Goal: Use online tool/utility: Utilize a website feature to perform a specific function

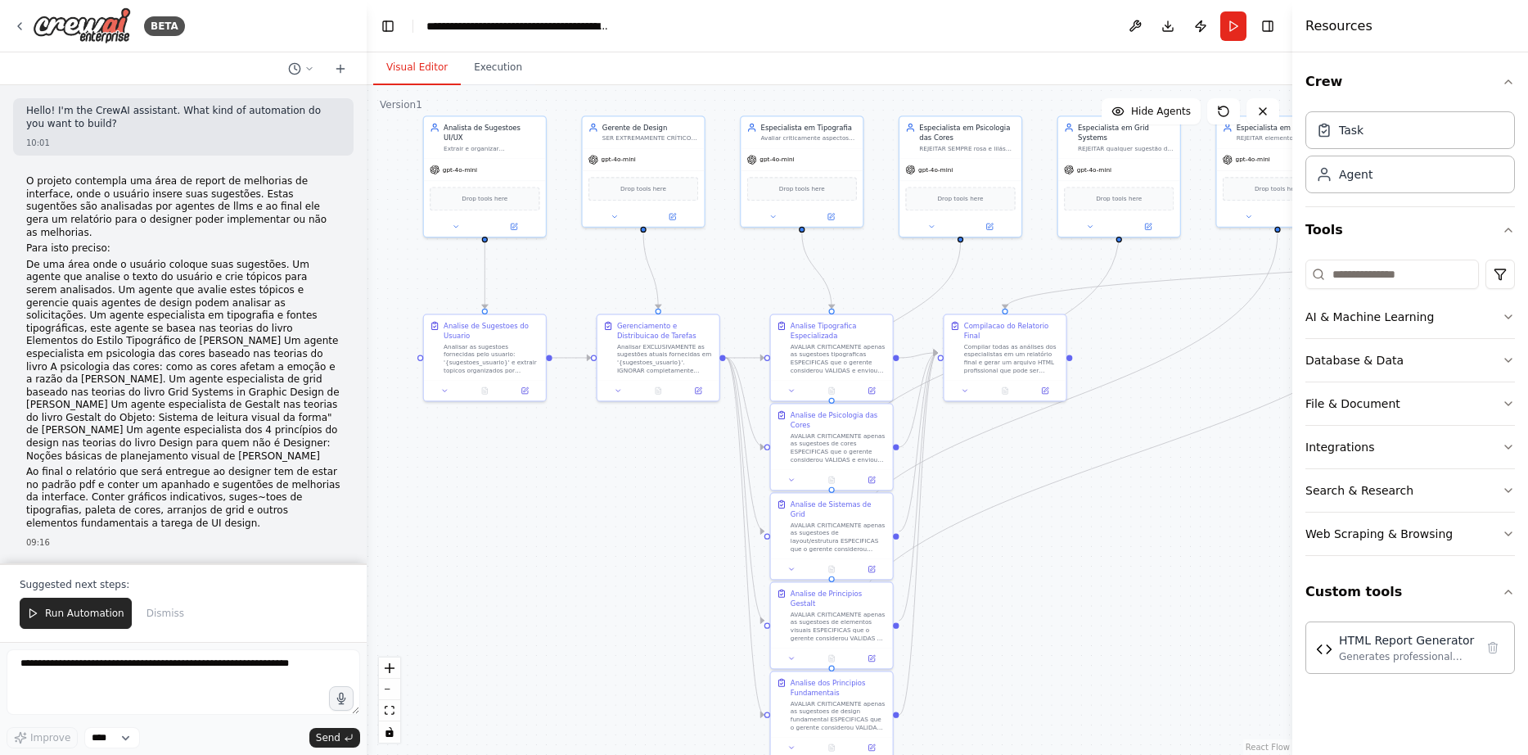
scroll to position [17099, 0]
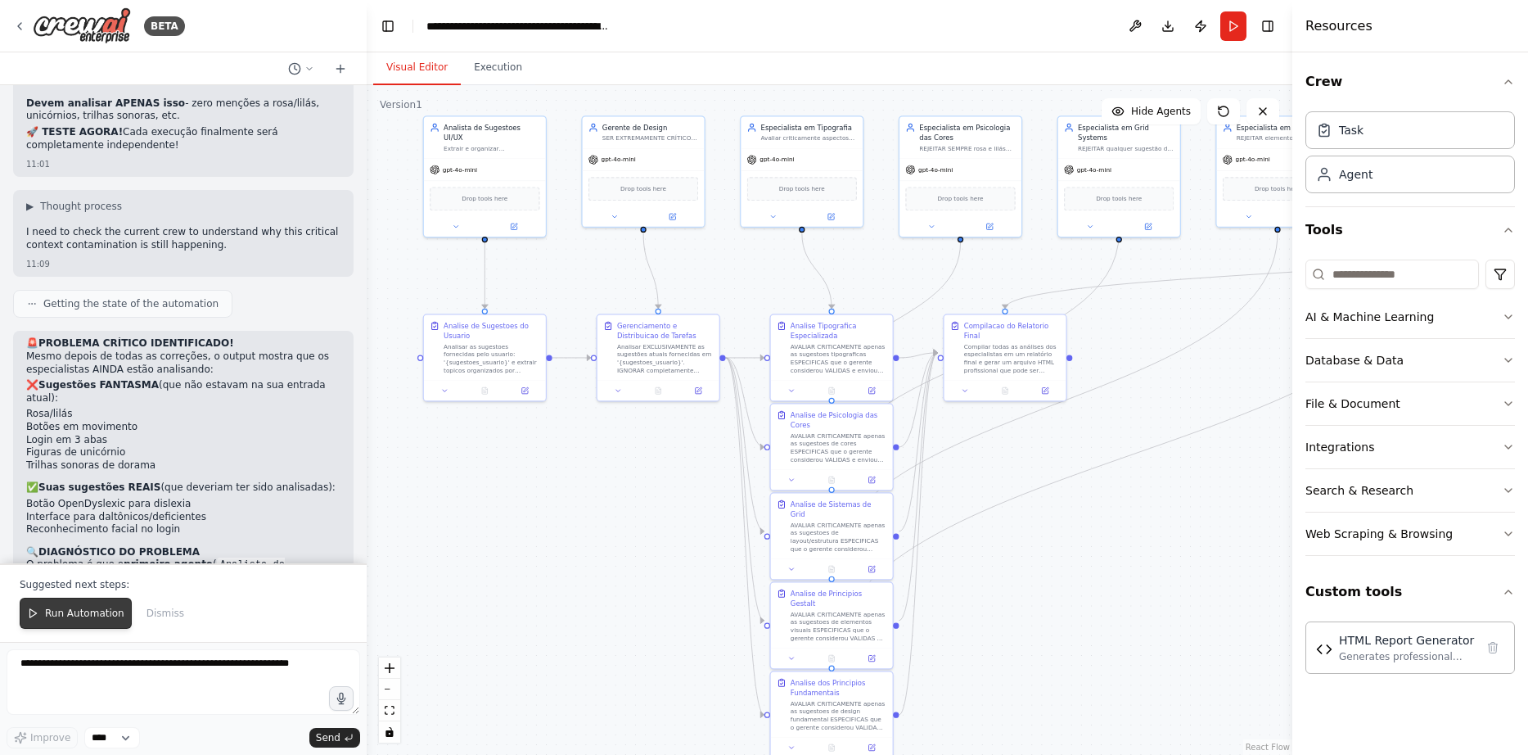
click at [79, 624] on button "Run Automation" at bounding box center [76, 612] width 112 height 31
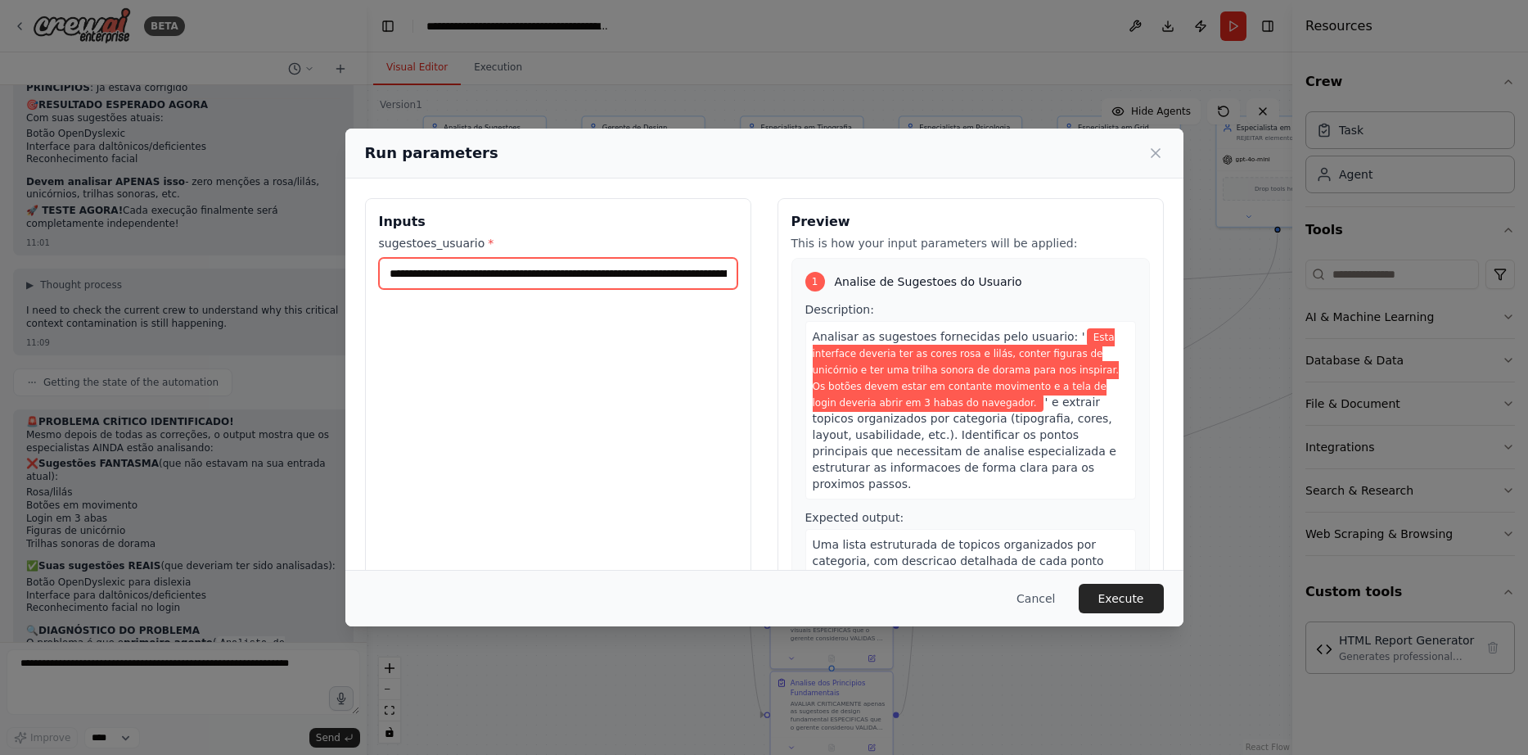
click at [450, 274] on input "**********" at bounding box center [558, 273] width 358 height 31
click at [1131, 590] on button "Execute" at bounding box center [1121, 598] width 85 height 29
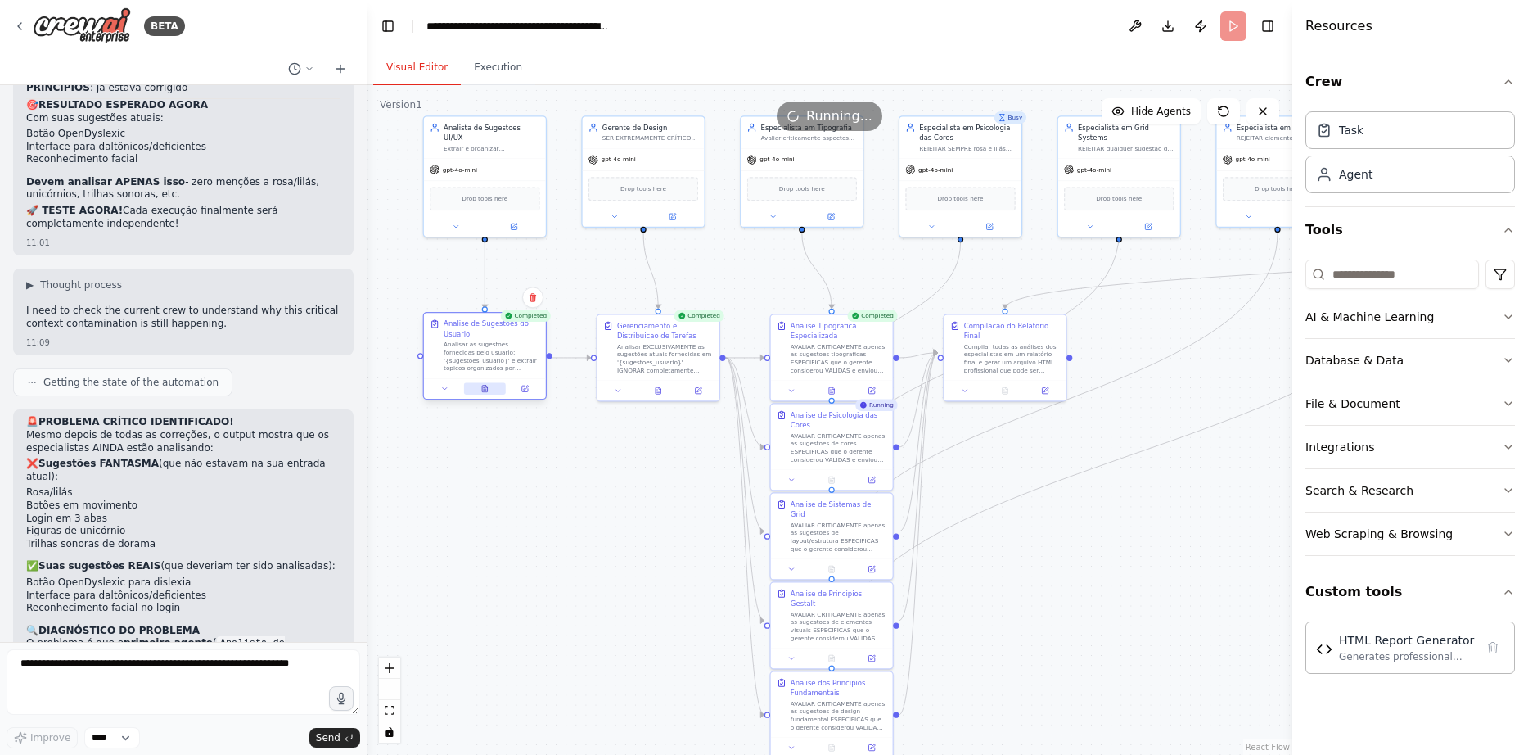
click at [484, 383] on button at bounding box center [485, 389] width 42 height 12
click at [489, 385] on button at bounding box center [485, 389] width 42 height 12
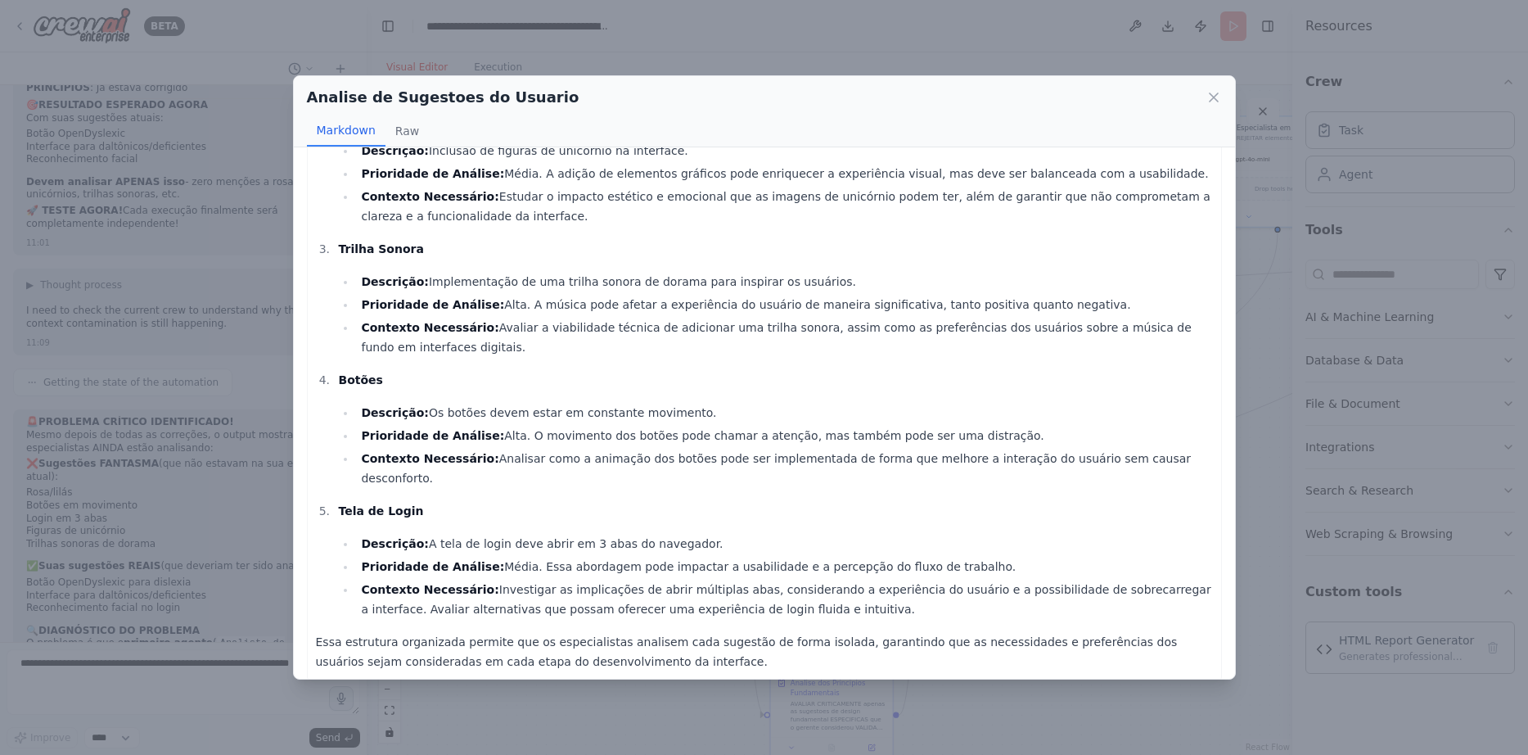
scroll to position [227, 0]
click at [1210, 91] on icon at bounding box center [1213, 97] width 16 height 16
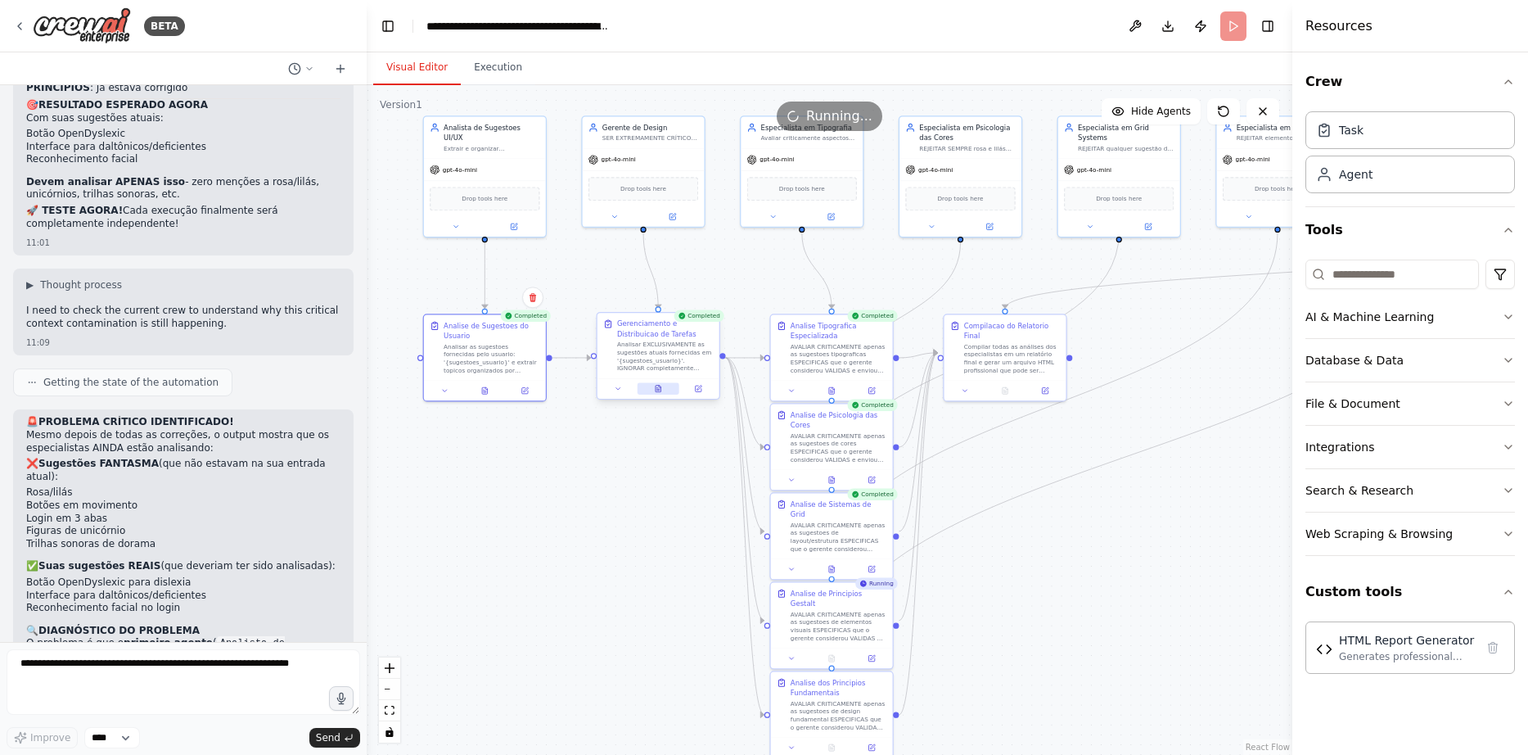
click at [654, 385] on button at bounding box center [659, 389] width 42 height 12
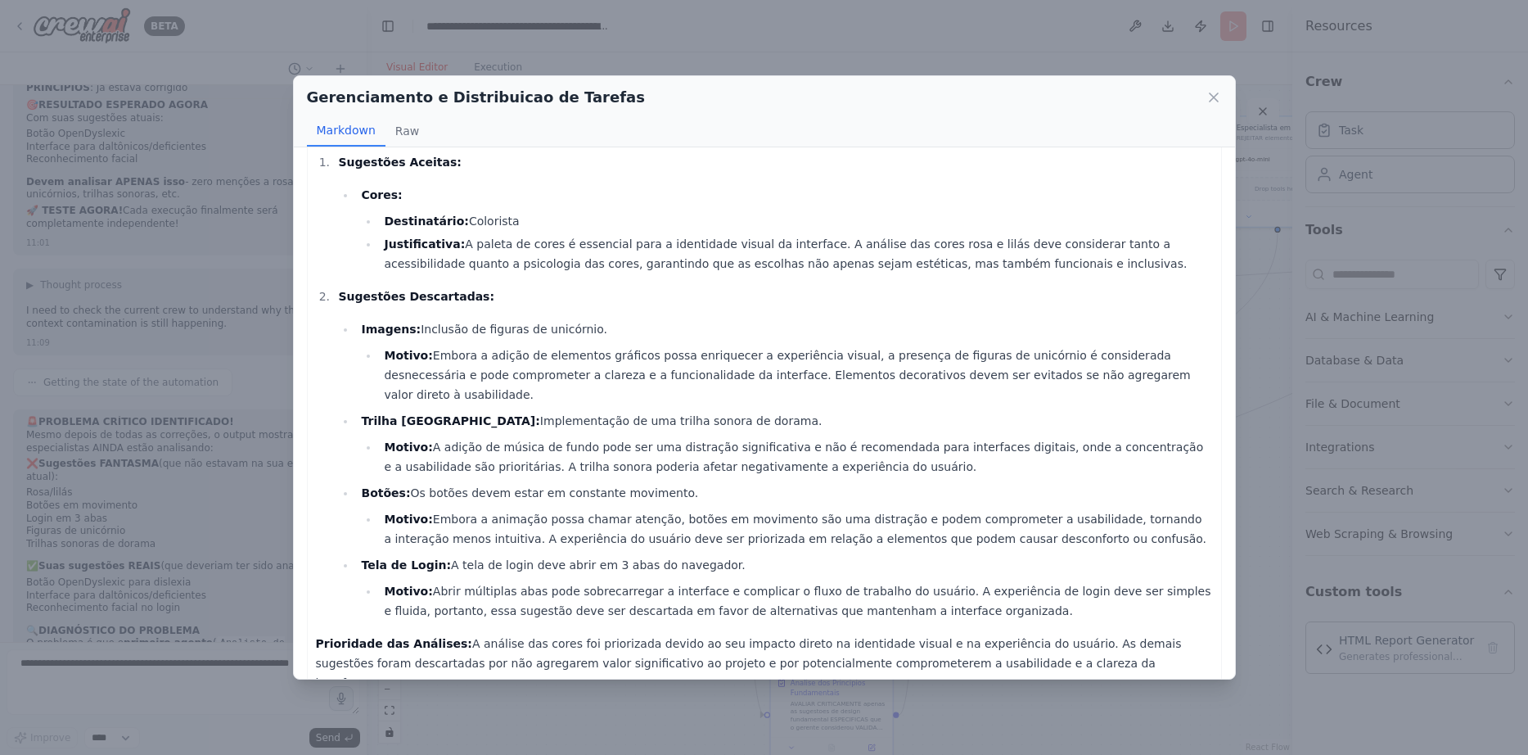
scroll to position [52, 0]
click at [1214, 101] on icon at bounding box center [1213, 97] width 16 height 16
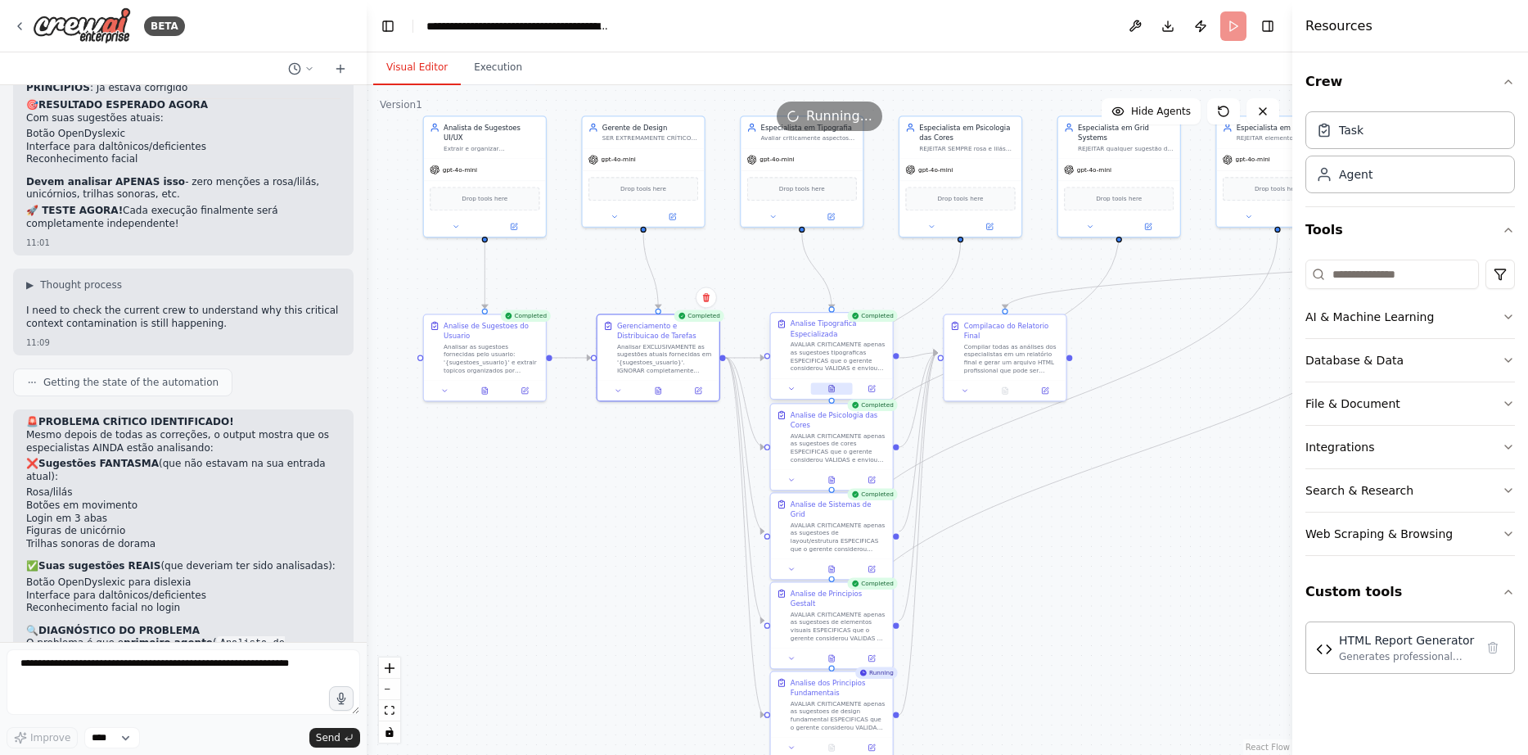
click at [835, 389] on icon at bounding box center [831, 389] width 8 height 8
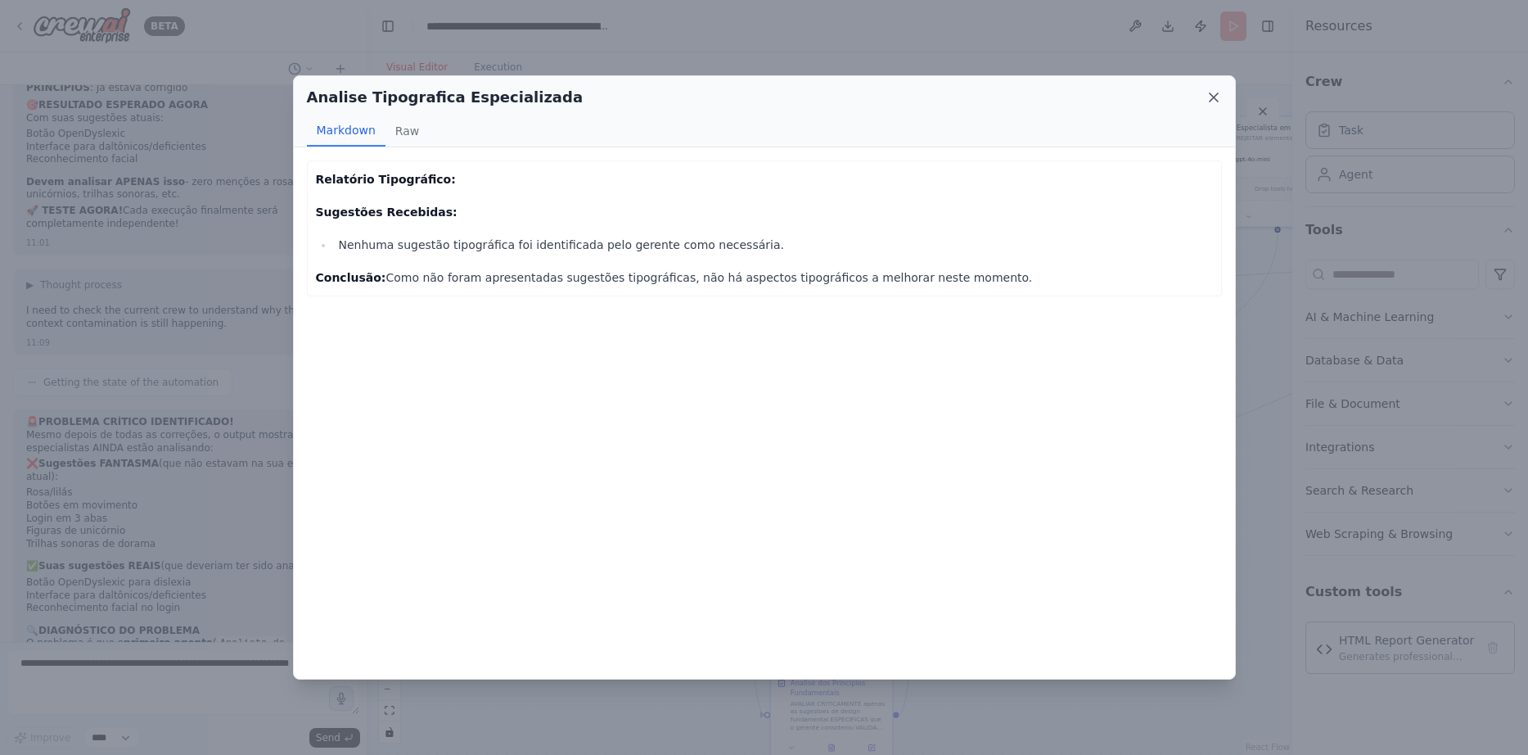
click at [1214, 93] on icon at bounding box center [1213, 97] width 16 height 16
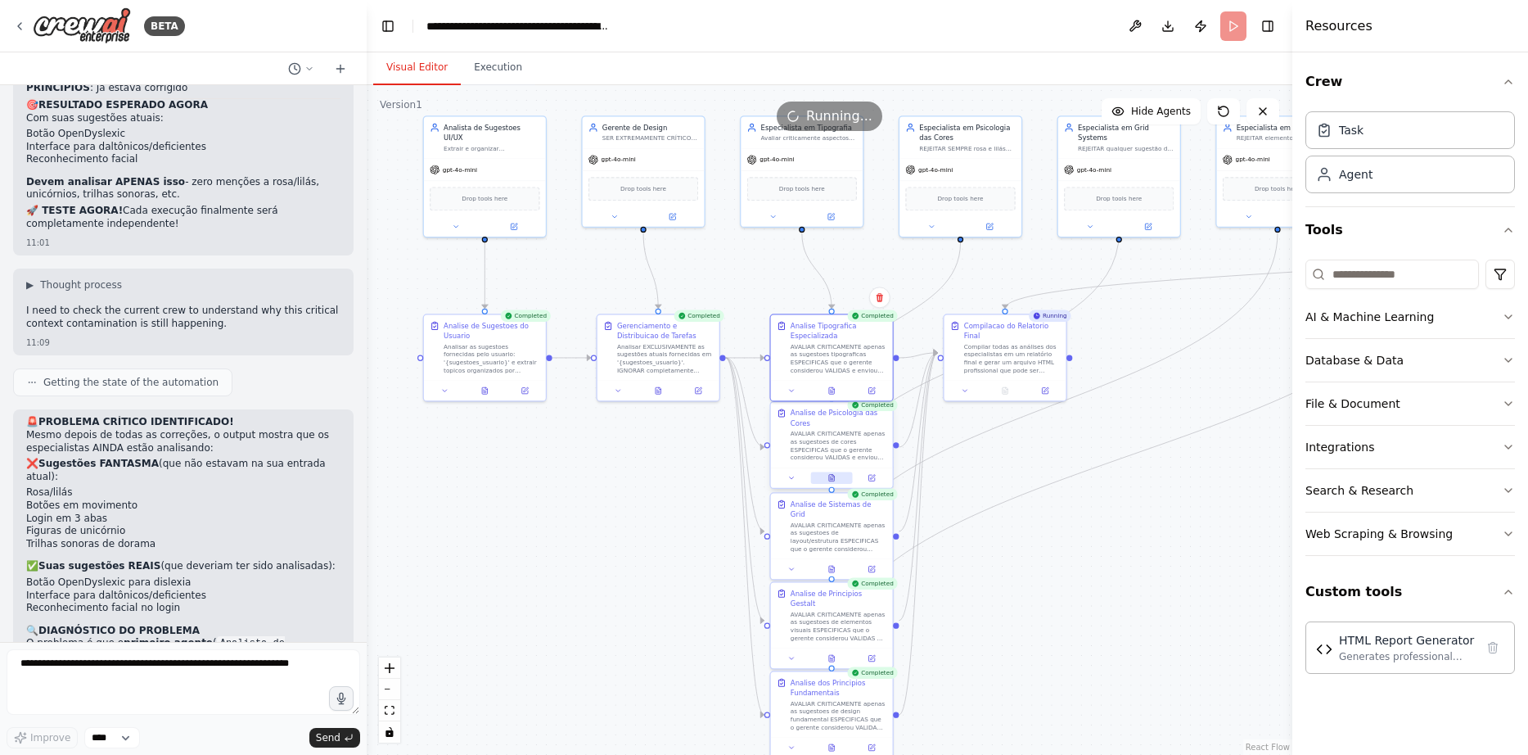
click at [834, 477] on icon at bounding box center [831, 478] width 5 height 7
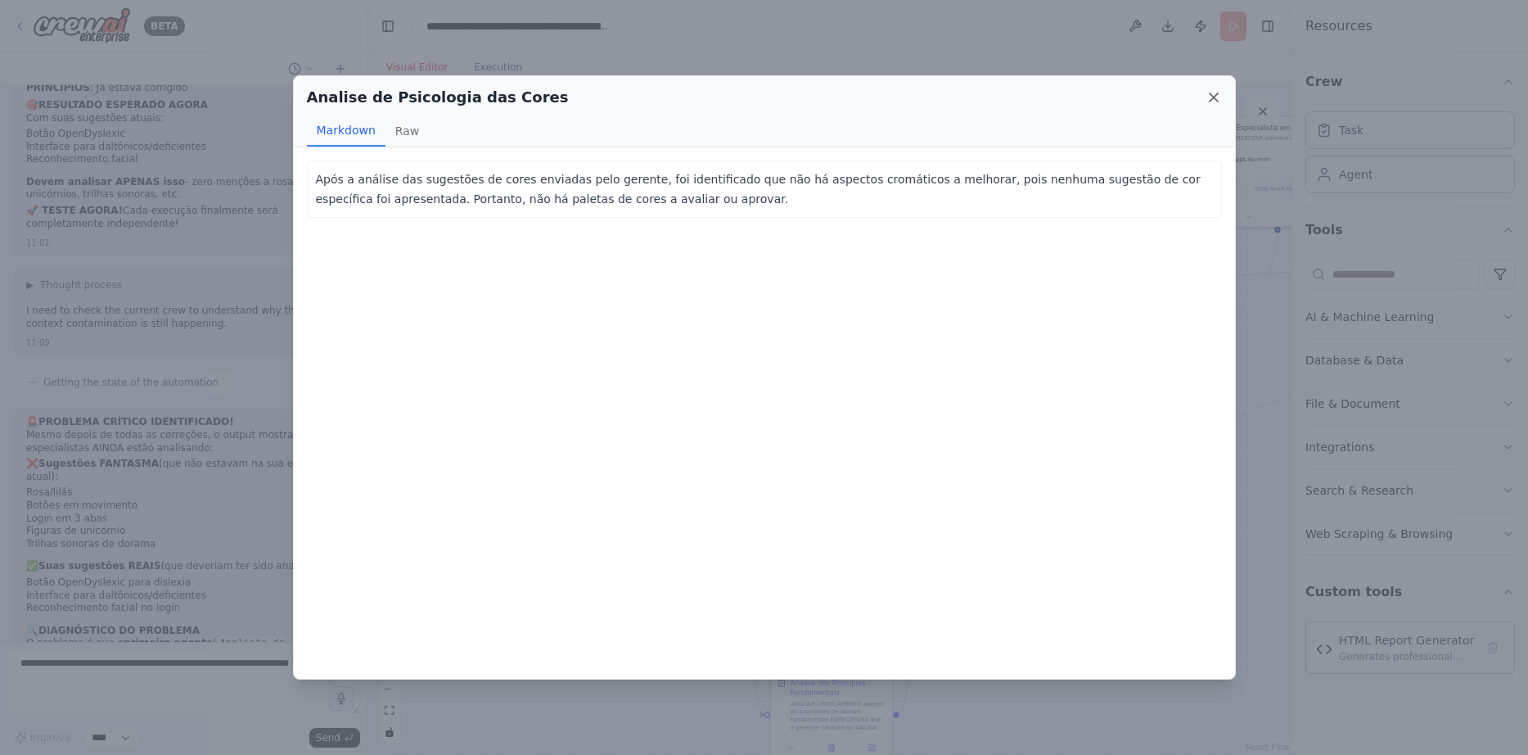
click at [1214, 94] on icon at bounding box center [1213, 97] width 16 height 16
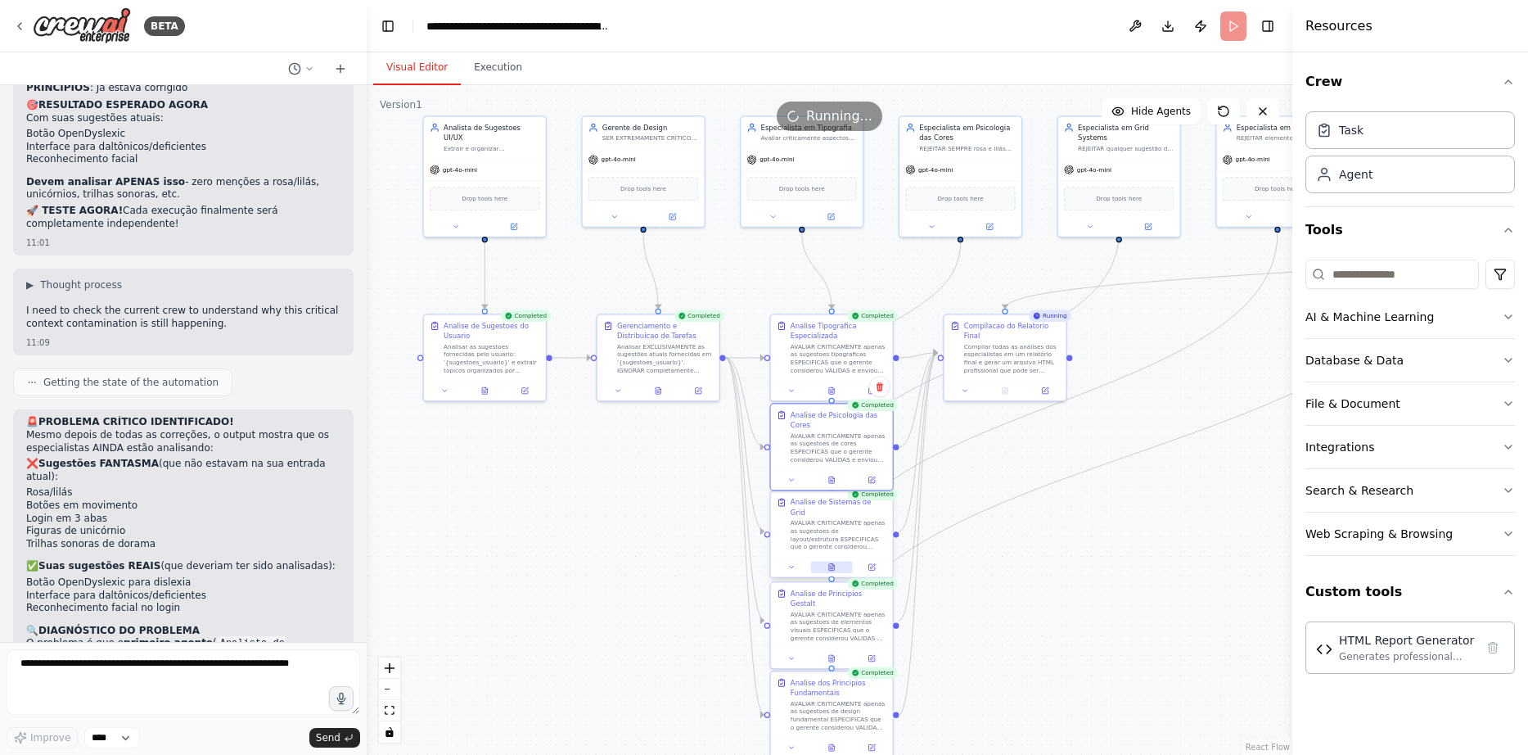
click at [831, 563] on icon at bounding box center [831, 567] width 8 height 8
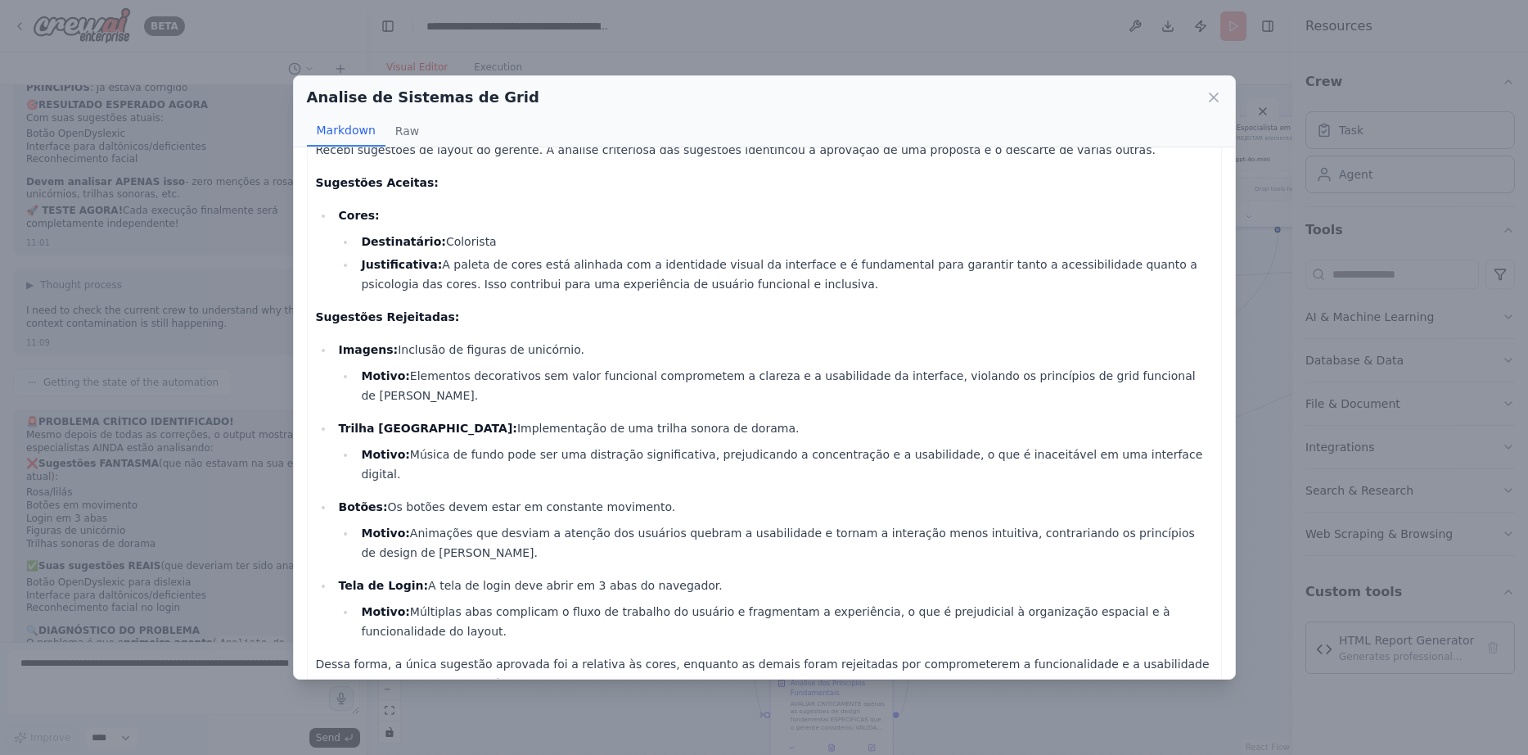
scroll to position [30, 0]
click at [1212, 97] on icon at bounding box center [1213, 97] width 16 height 16
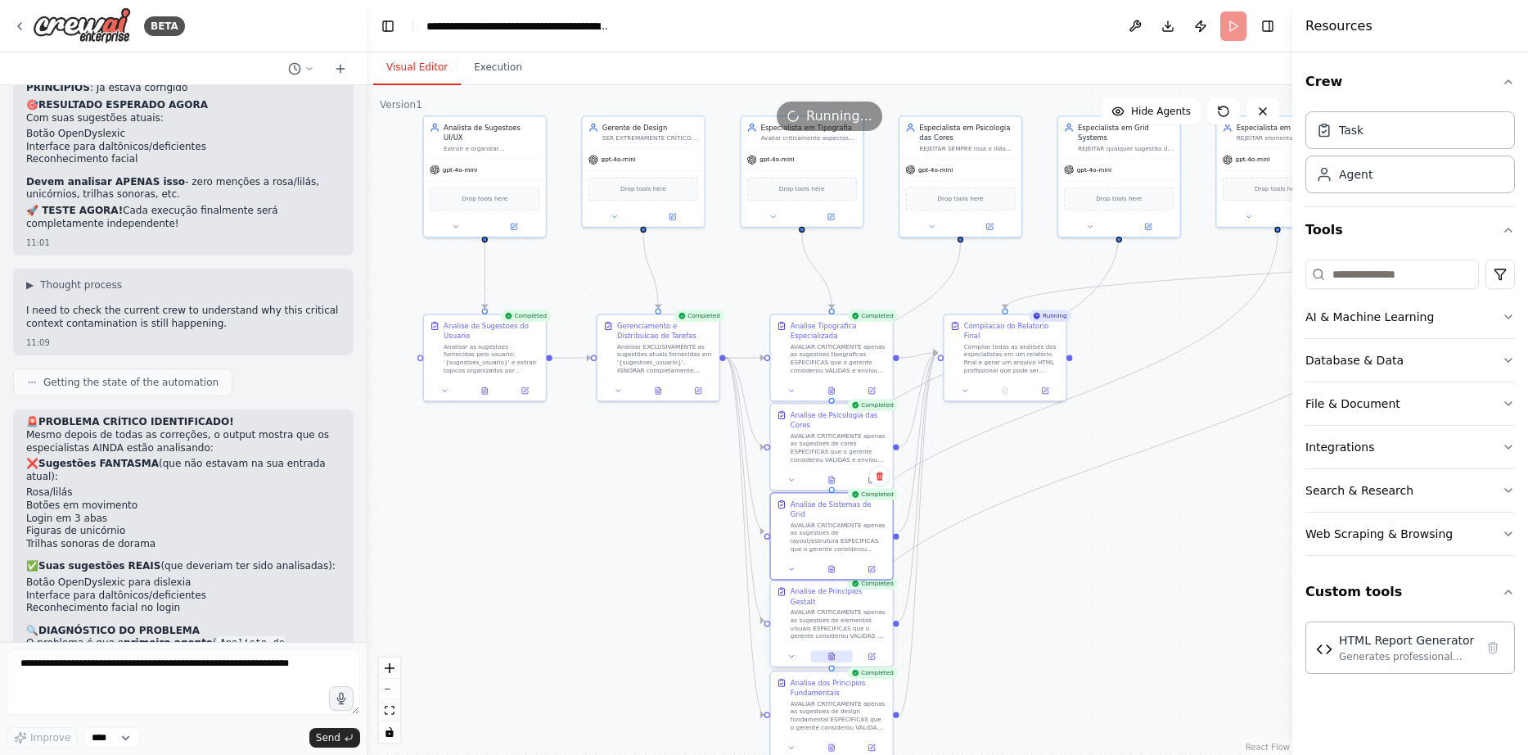
click at [833, 653] on icon at bounding box center [831, 656] width 5 height 7
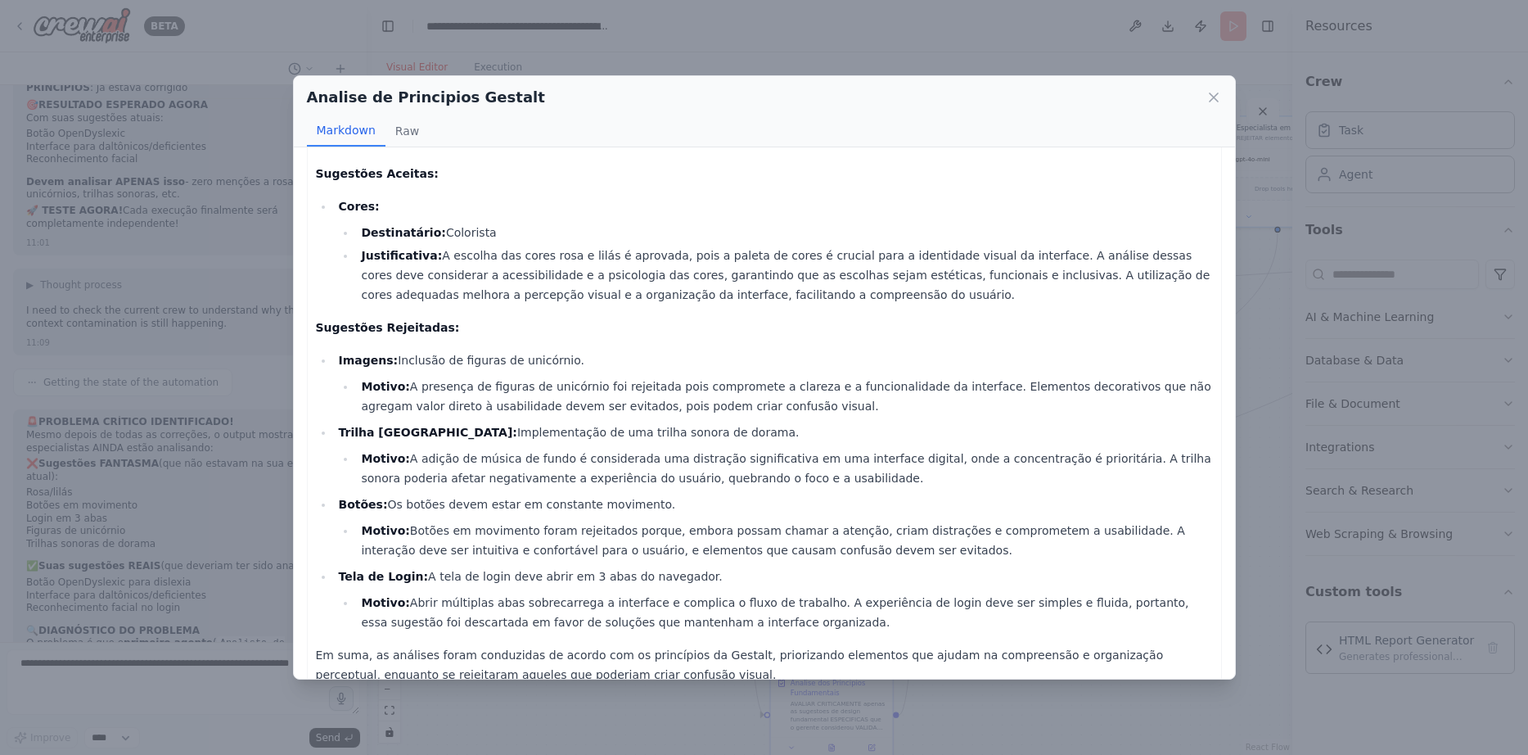
scroll to position [71, 0]
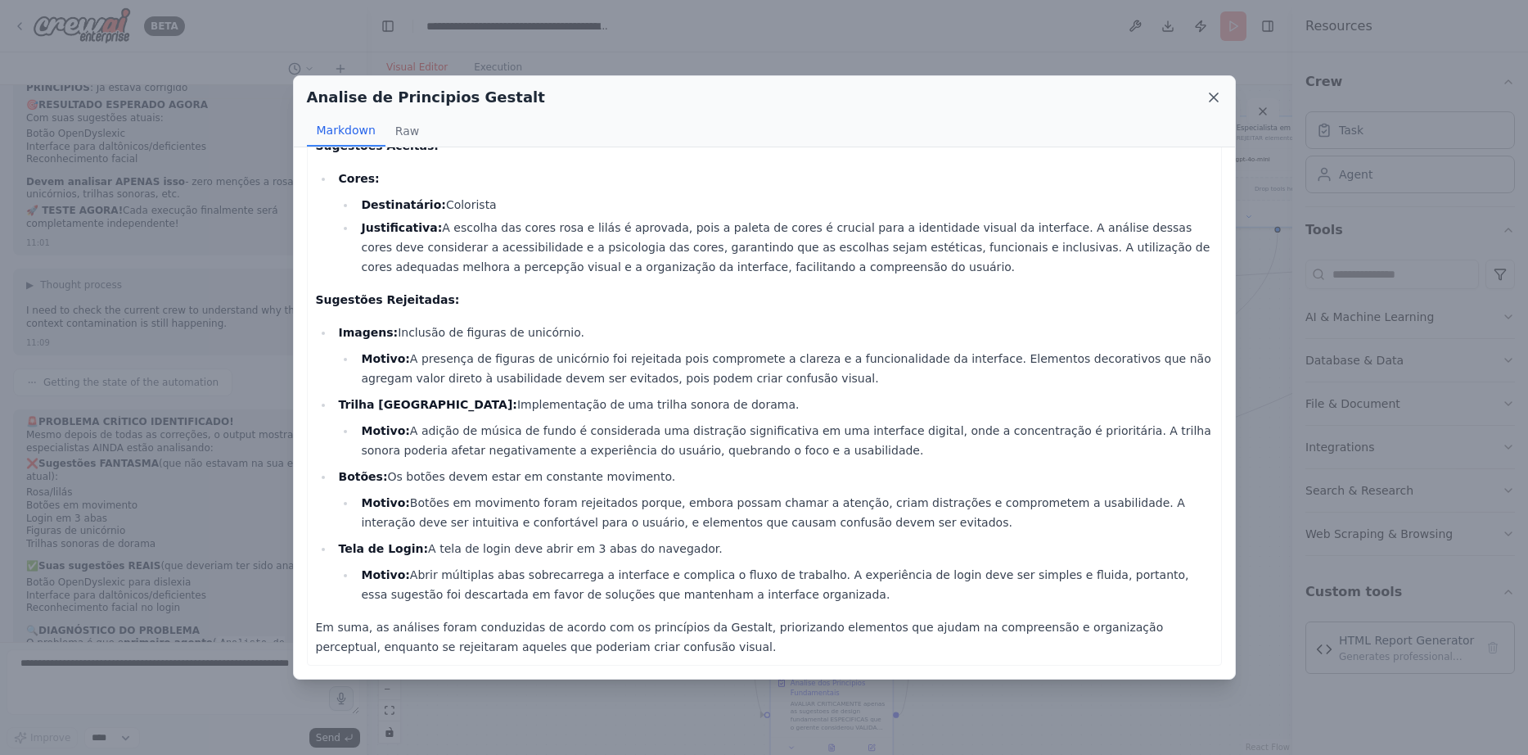
click at [1216, 92] on icon at bounding box center [1213, 97] width 16 height 16
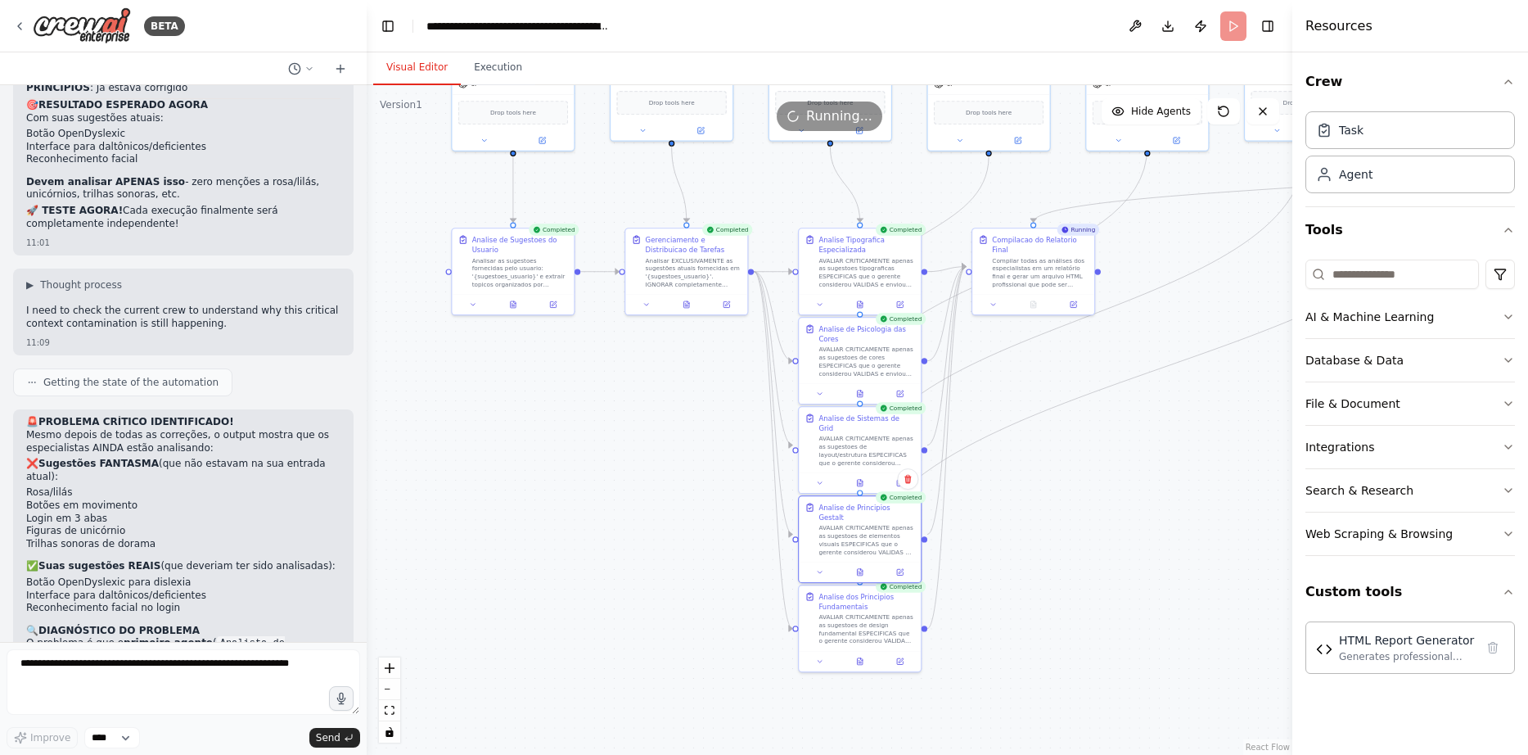
drag, startPoint x: 1021, startPoint y: 478, endPoint x: 1046, endPoint y: 399, distance: 83.3
click at [857, 652] on div at bounding box center [860, 659] width 122 height 20
click at [861, 660] on icon at bounding box center [859, 660] width 2 height 0
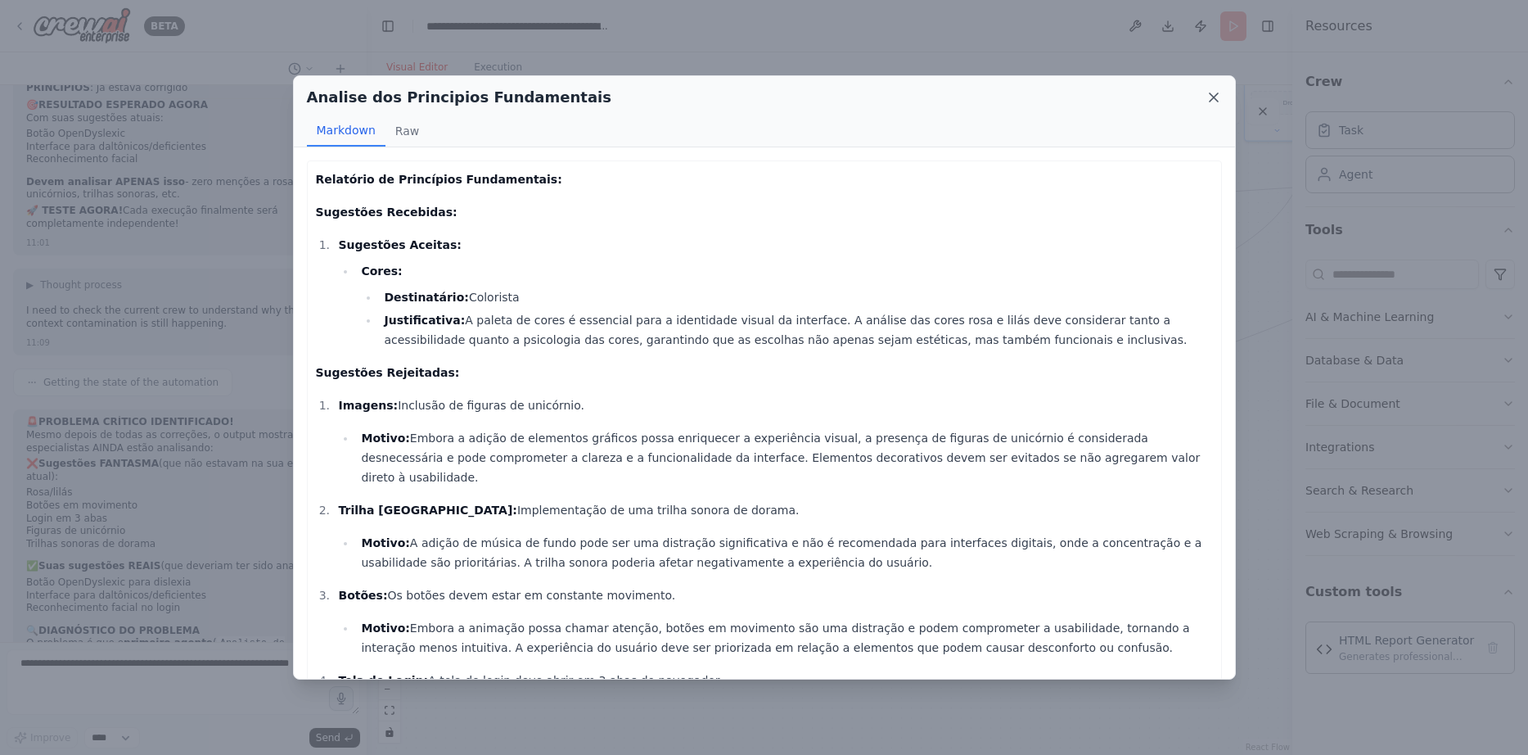
click at [1217, 99] on icon at bounding box center [1213, 97] width 16 height 16
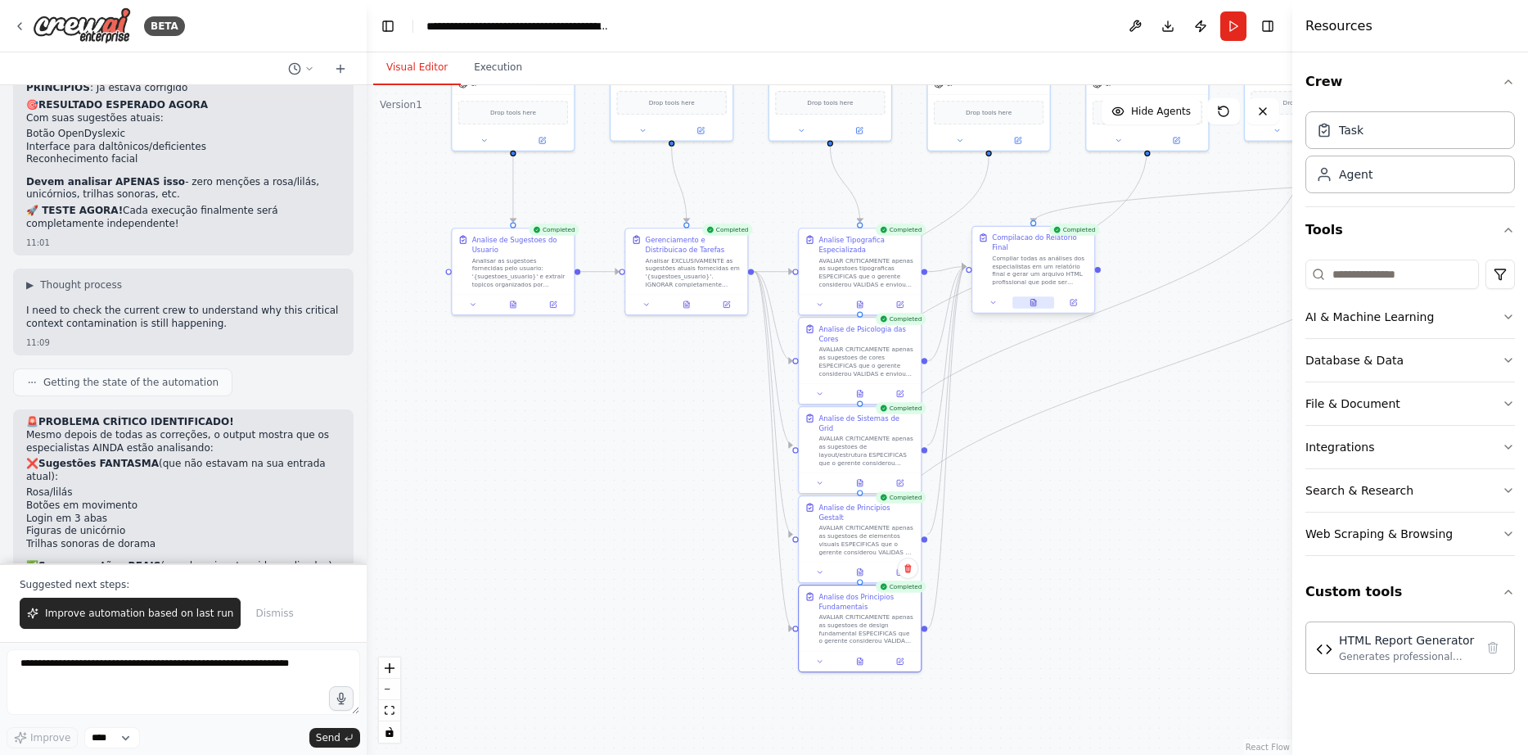
click at [1032, 300] on icon at bounding box center [1032, 303] width 5 height 7
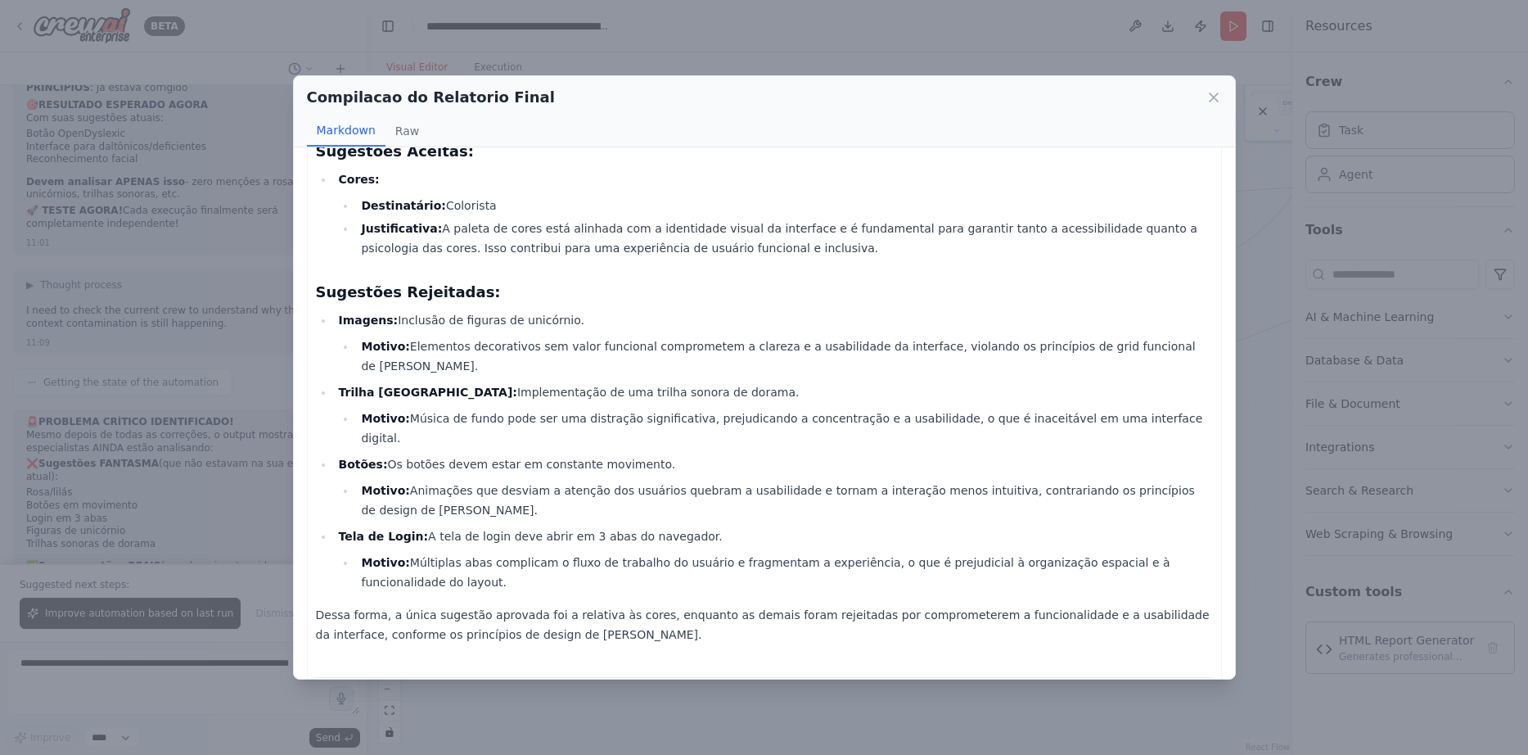
scroll to position [530, 0]
click at [1213, 92] on icon at bounding box center [1213, 97] width 16 height 16
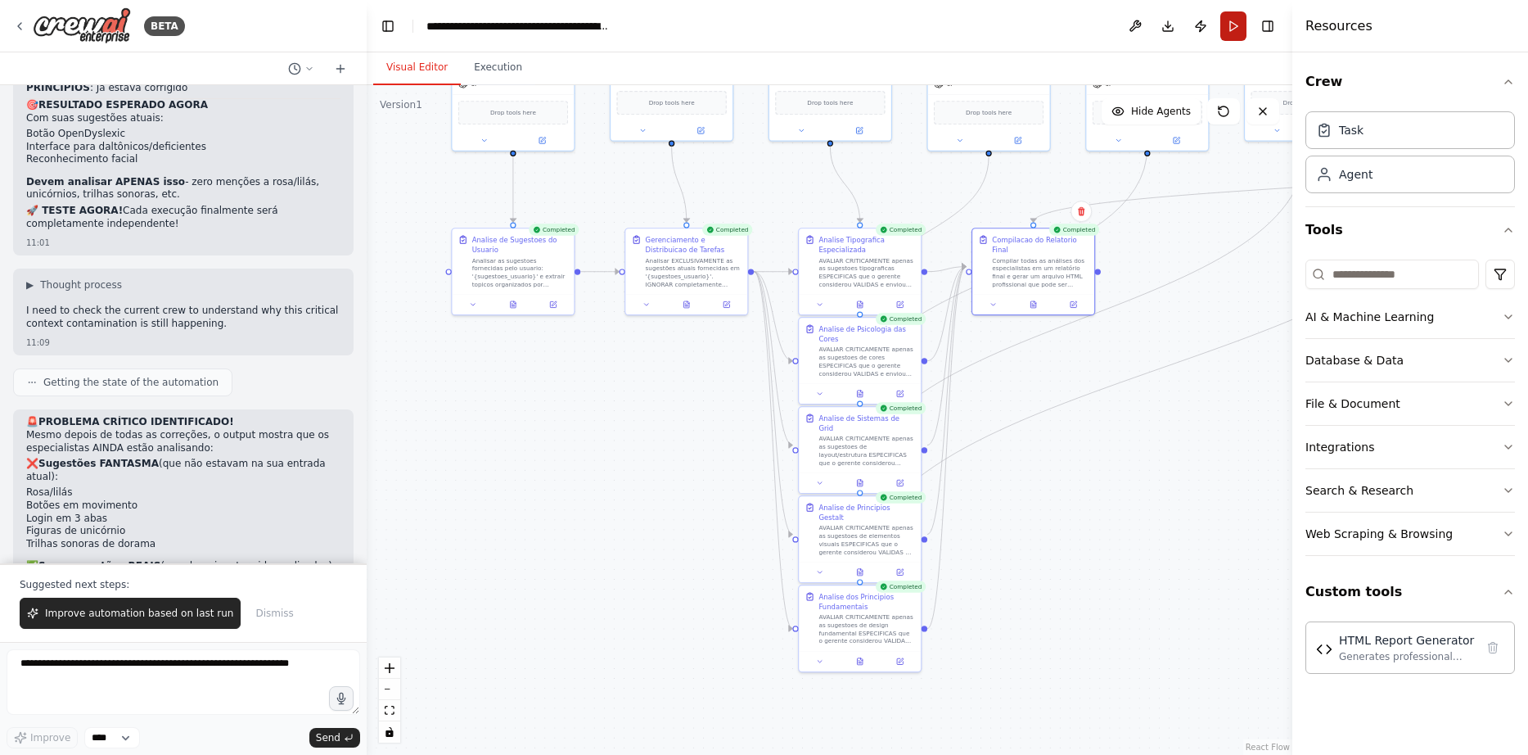
click at [1228, 20] on button "Run" at bounding box center [1233, 25] width 26 height 29
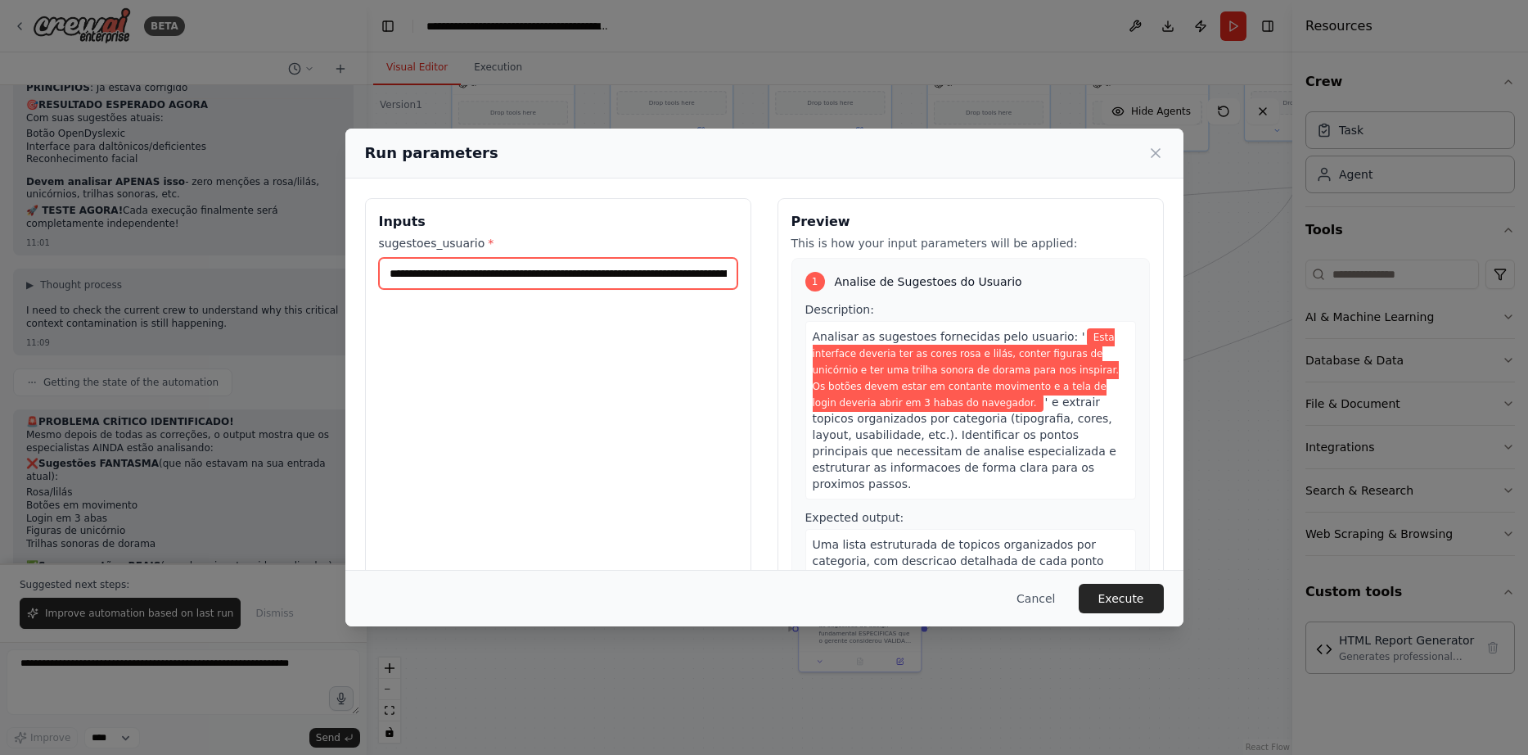
click at [588, 276] on input "**********" at bounding box center [558, 273] width 358 height 31
paste input "**********"
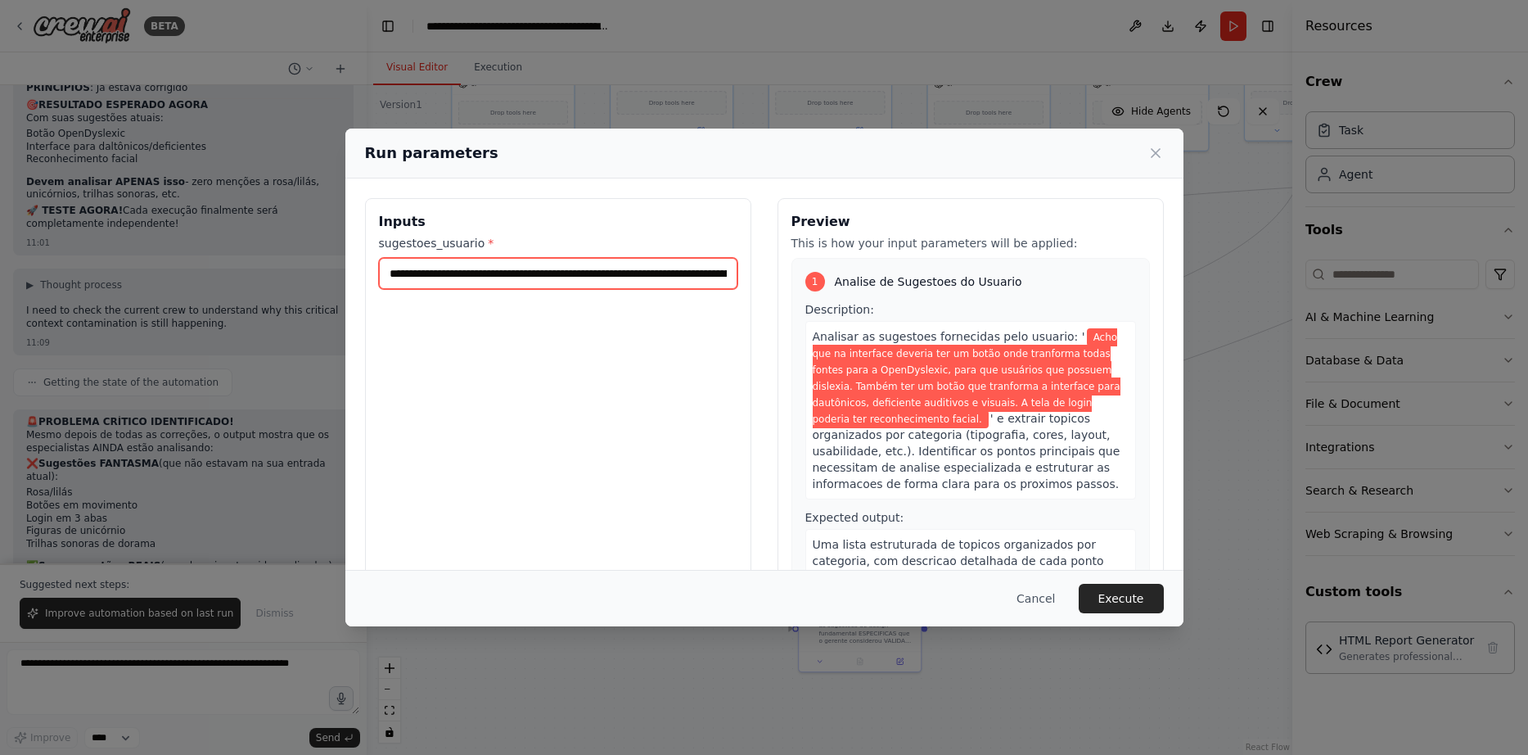
scroll to position [0, 1106]
type input "**********"
click at [1132, 596] on button "Execute" at bounding box center [1121, 598] width 85 height 29
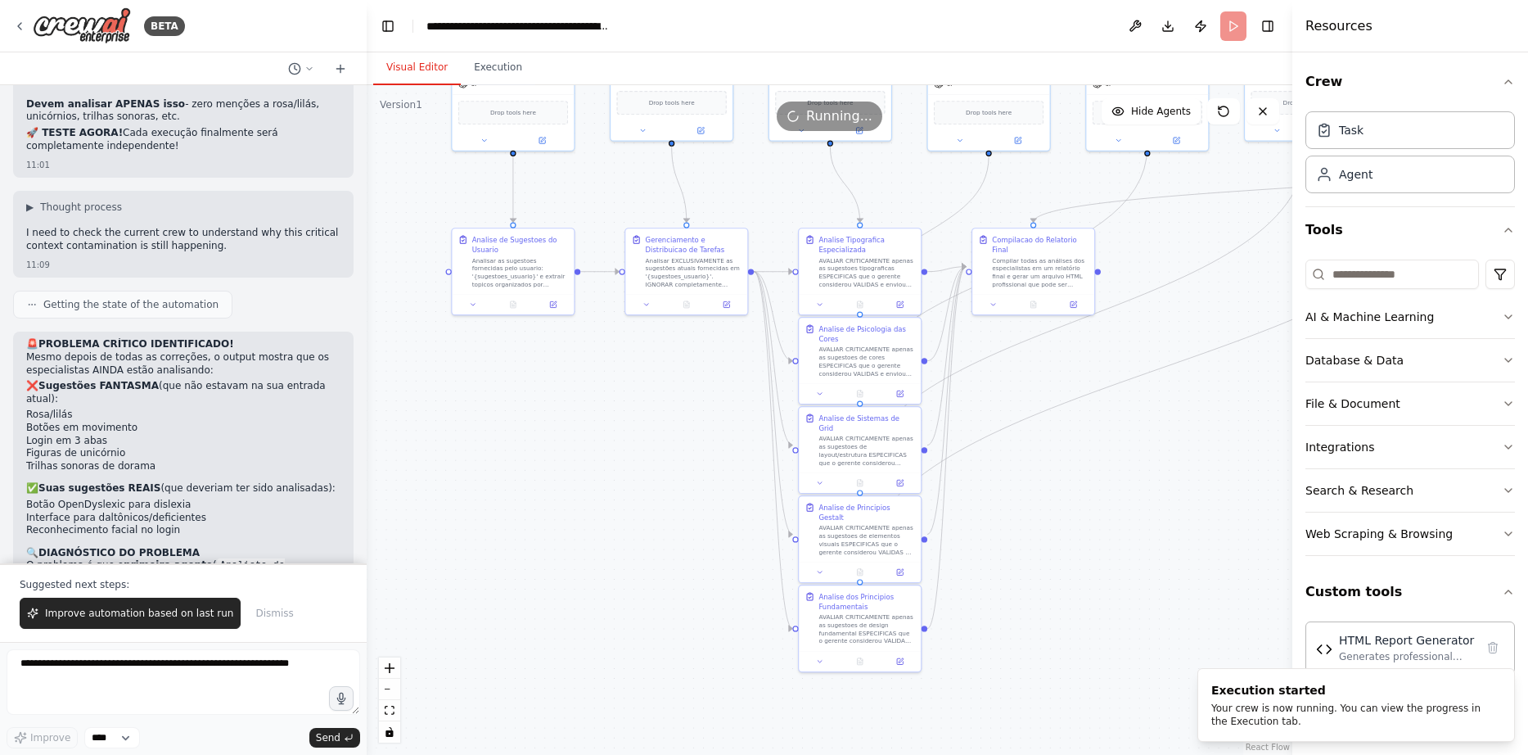
scroll to position [17099, 0]
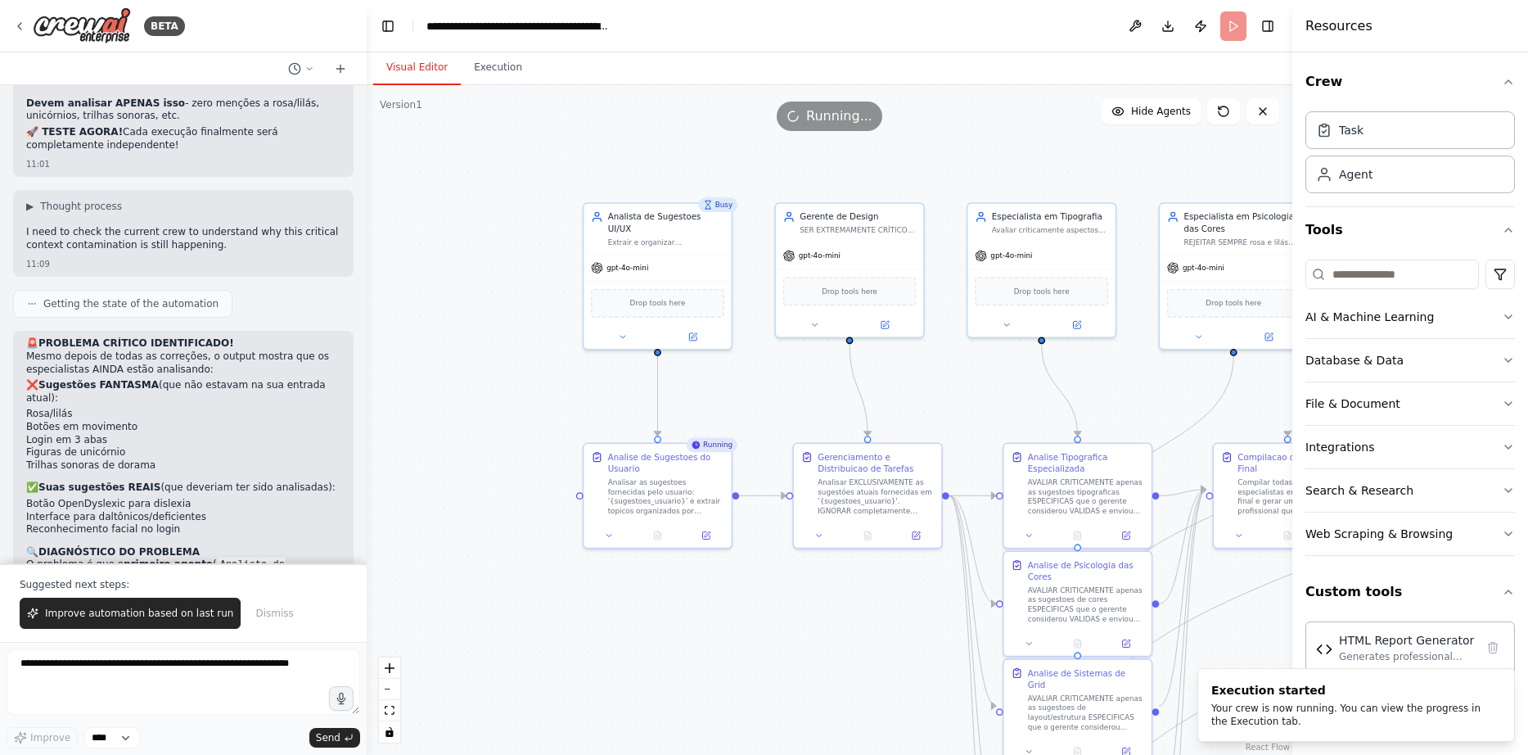
drag, startPoint x: 573, startPoint y: 432, endPoint x: 730, endPoint y: 690, distance: 301.9
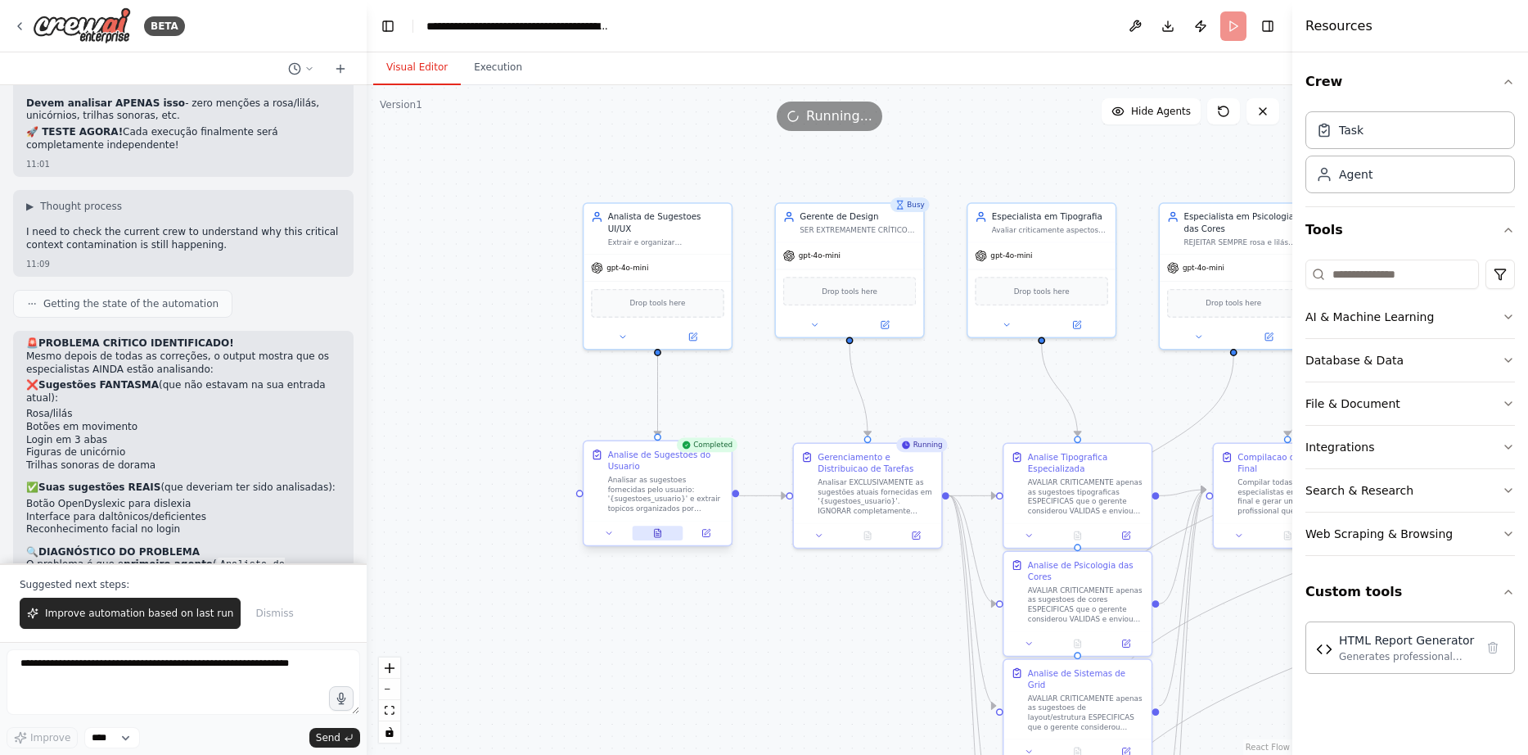
click at [663, 536] on button at bounding box center [657, 532] width 51 height 15
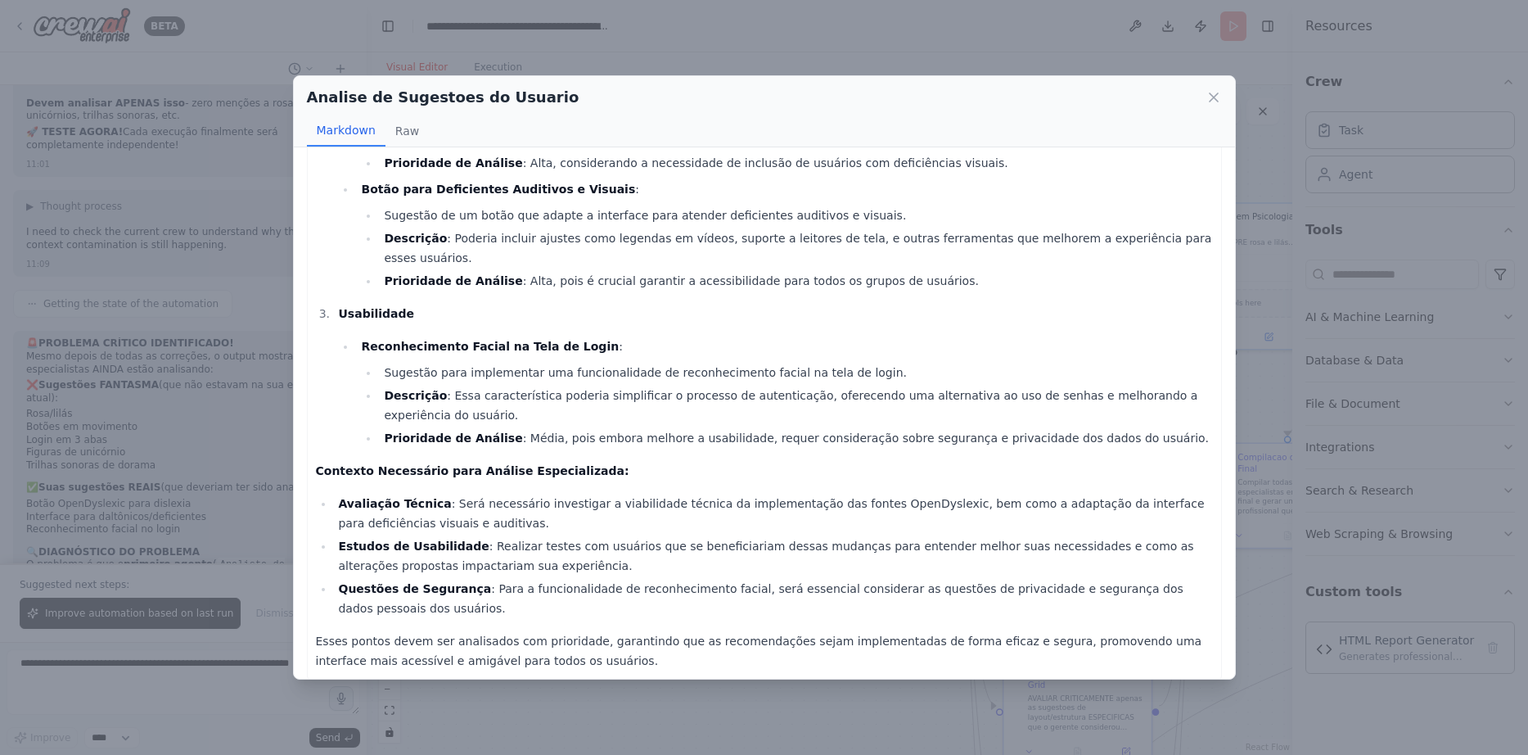
scroll to position [333, 0]
click at [1206, 102] on icon at bounding box center [1213, 97] width 16 height 16
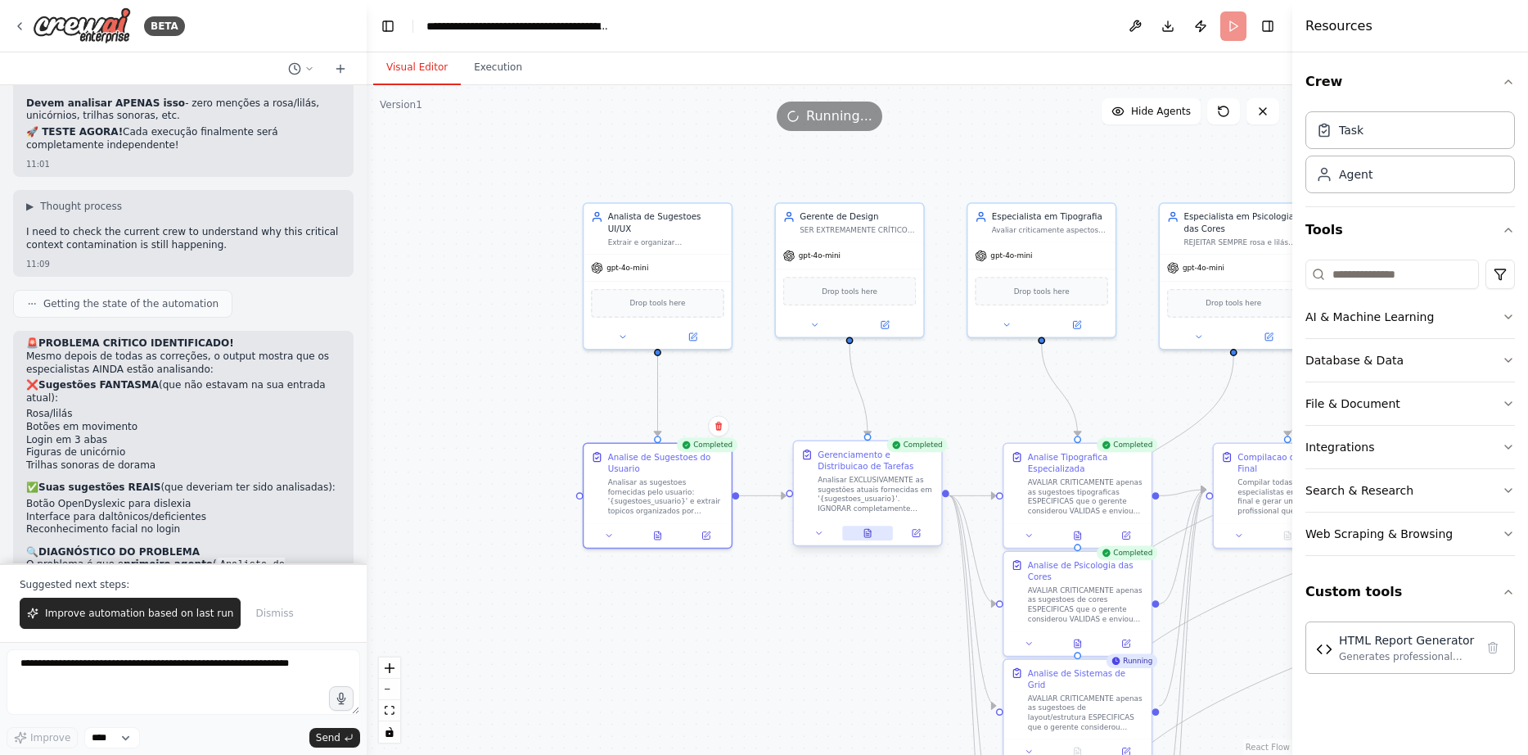
click at [867, 529] on icon at bounding box center [867, 533] width 7 height 8
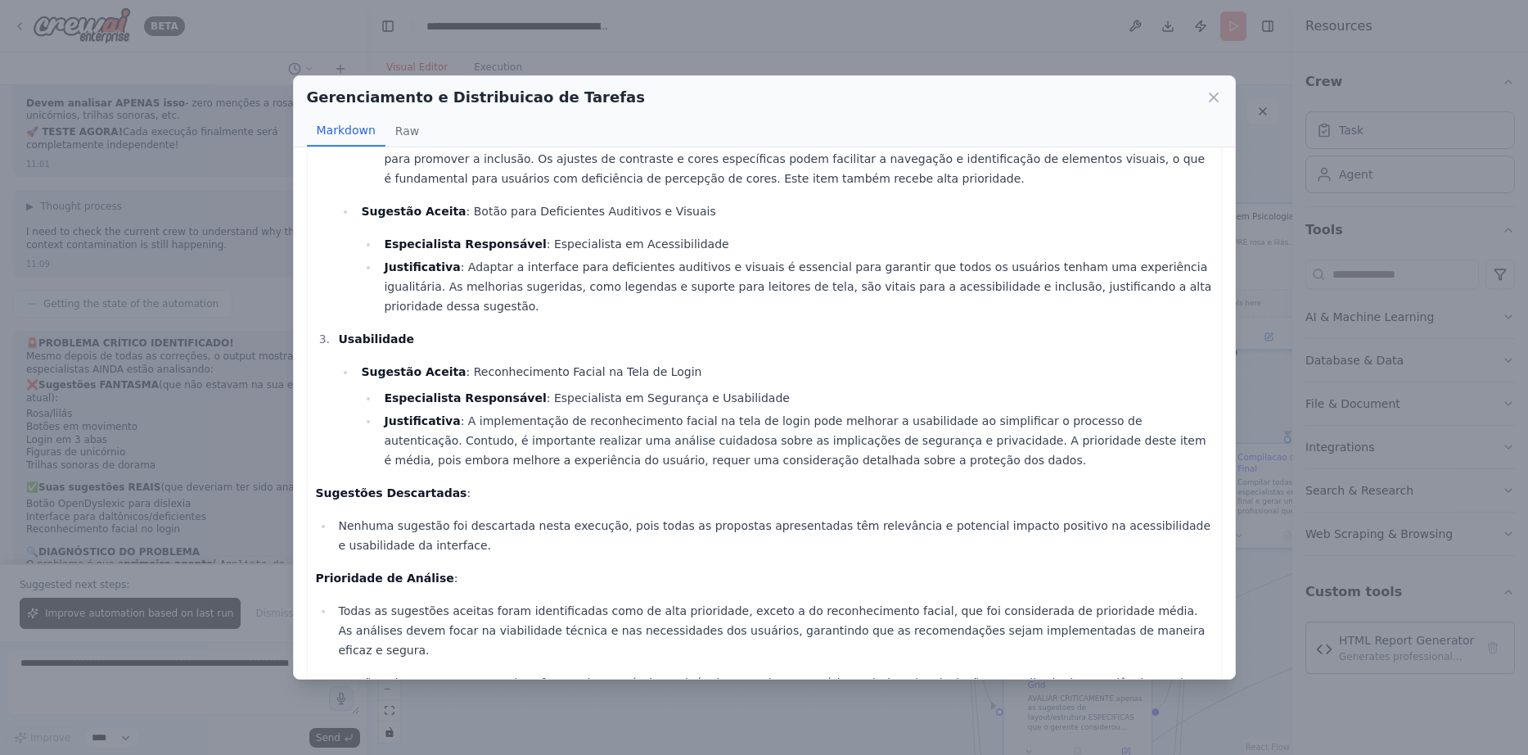
scroll to position [317, 0]
click at [1215, 95] on icon at bounding box center [1214, 97] width 8 height 8
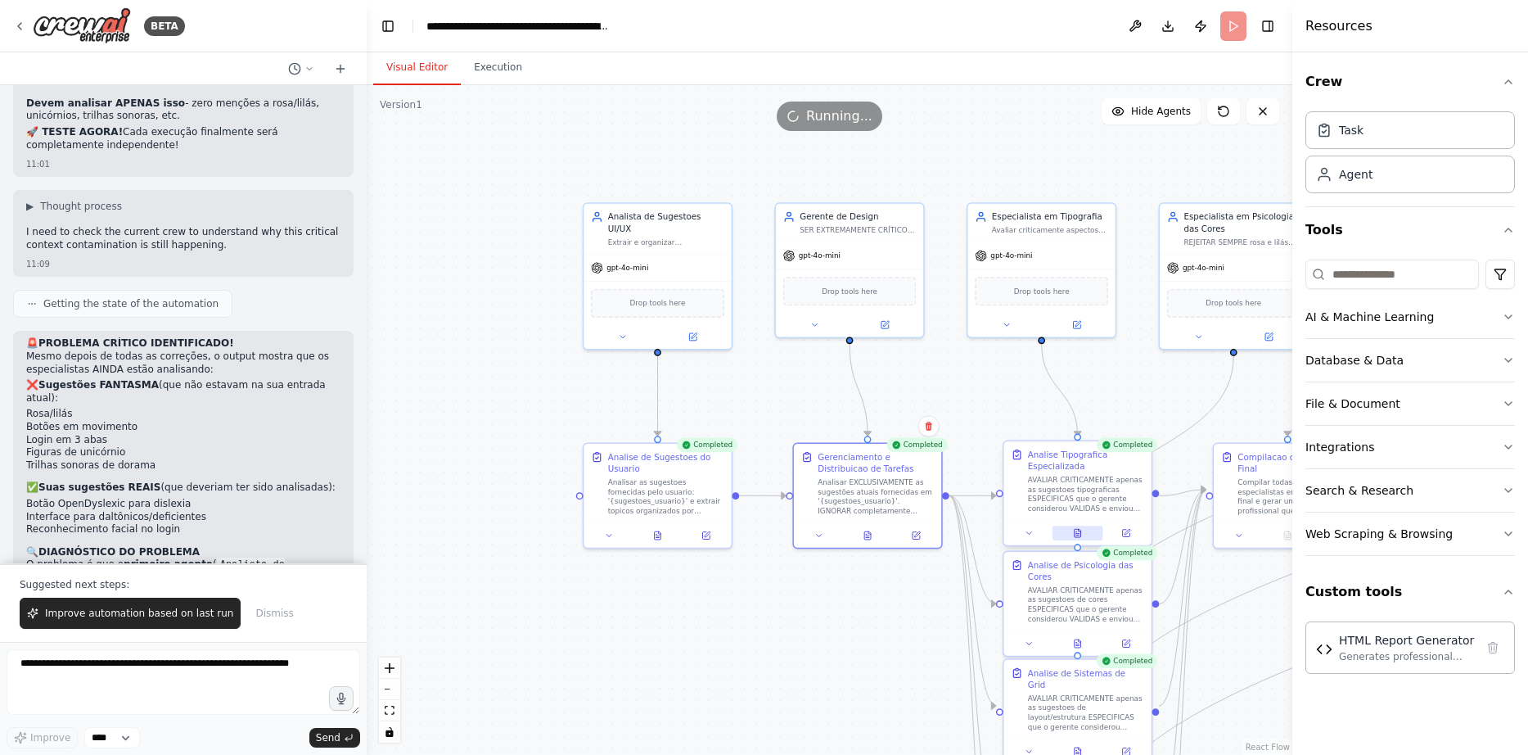
click at [1079, 537] on icon at bounding box center [1078, 533] width 7 height 8
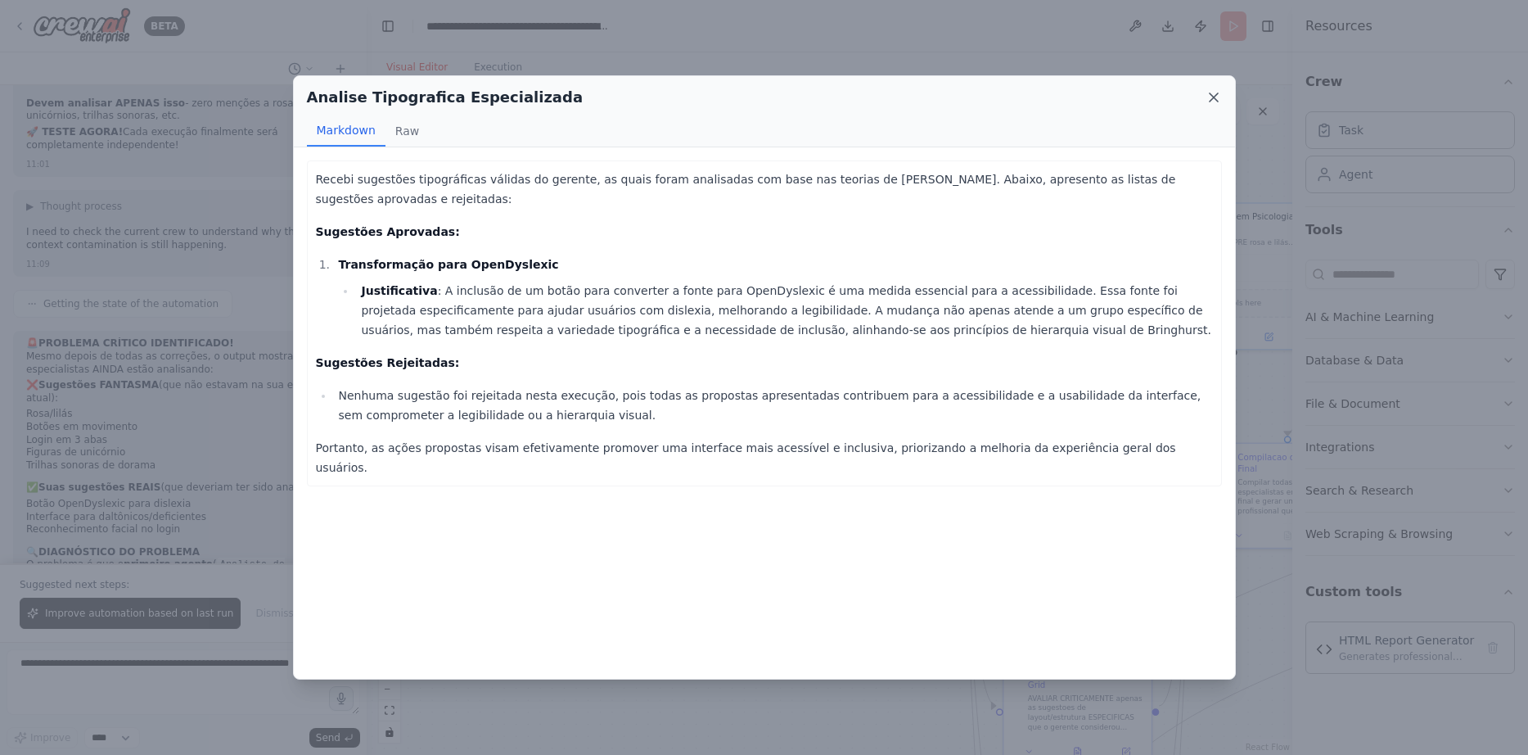
click at [1219, 97] on icon at bounding box center [1213, 97] width 16 height 16
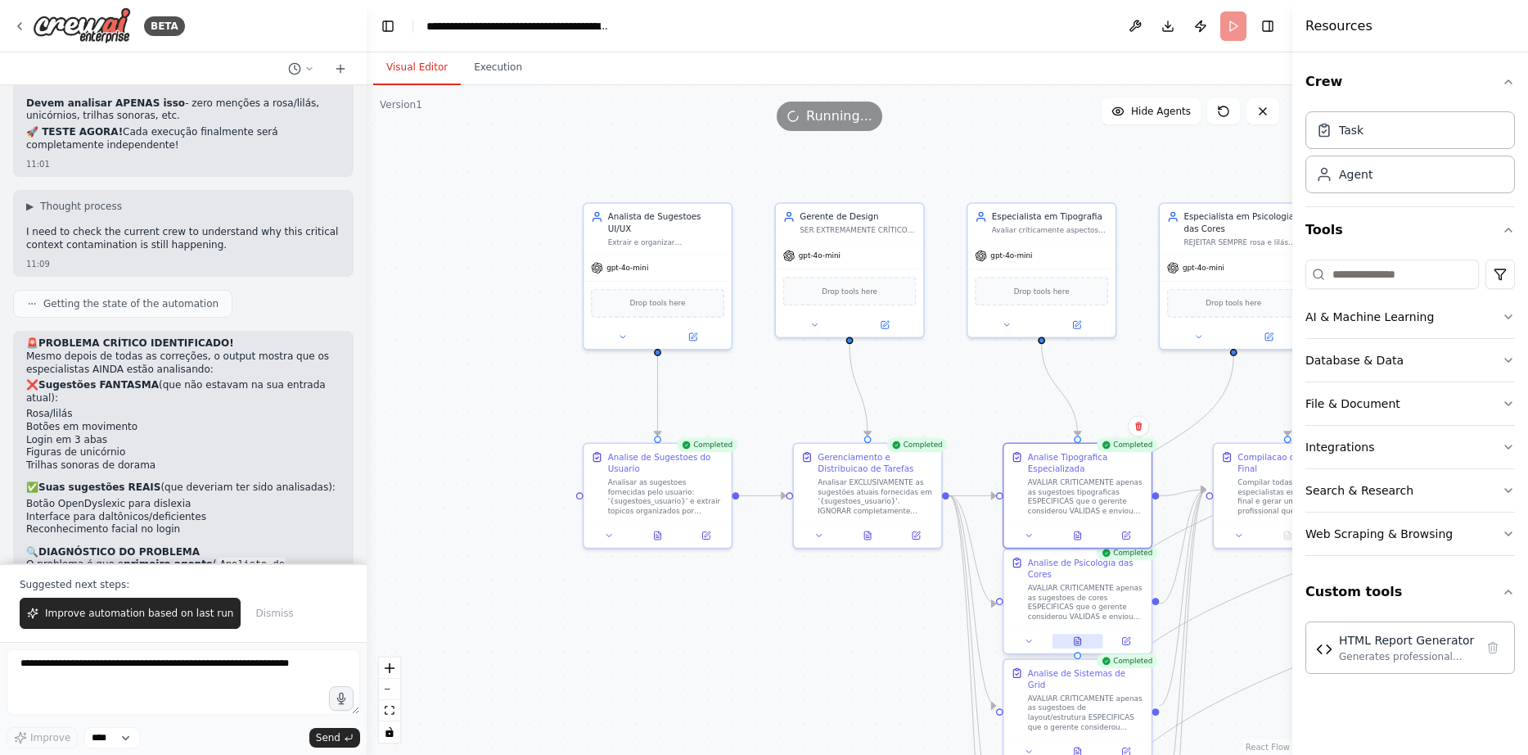
click at [1078, 639] on icon at bounding box center [1078, 641] width 7 height 8
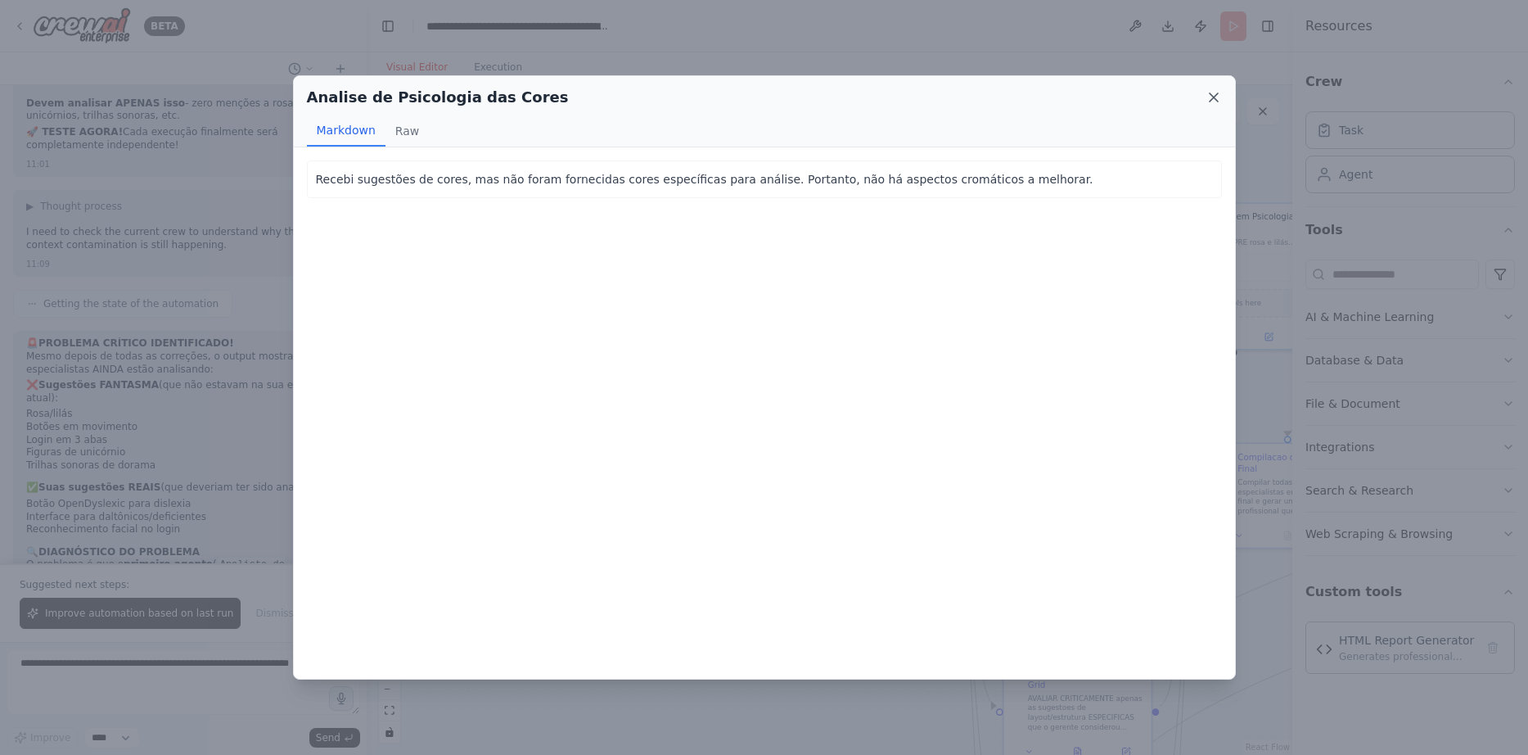
click at [1217, 95] on icon at bounding box center [1214, 97] width 8 height 8
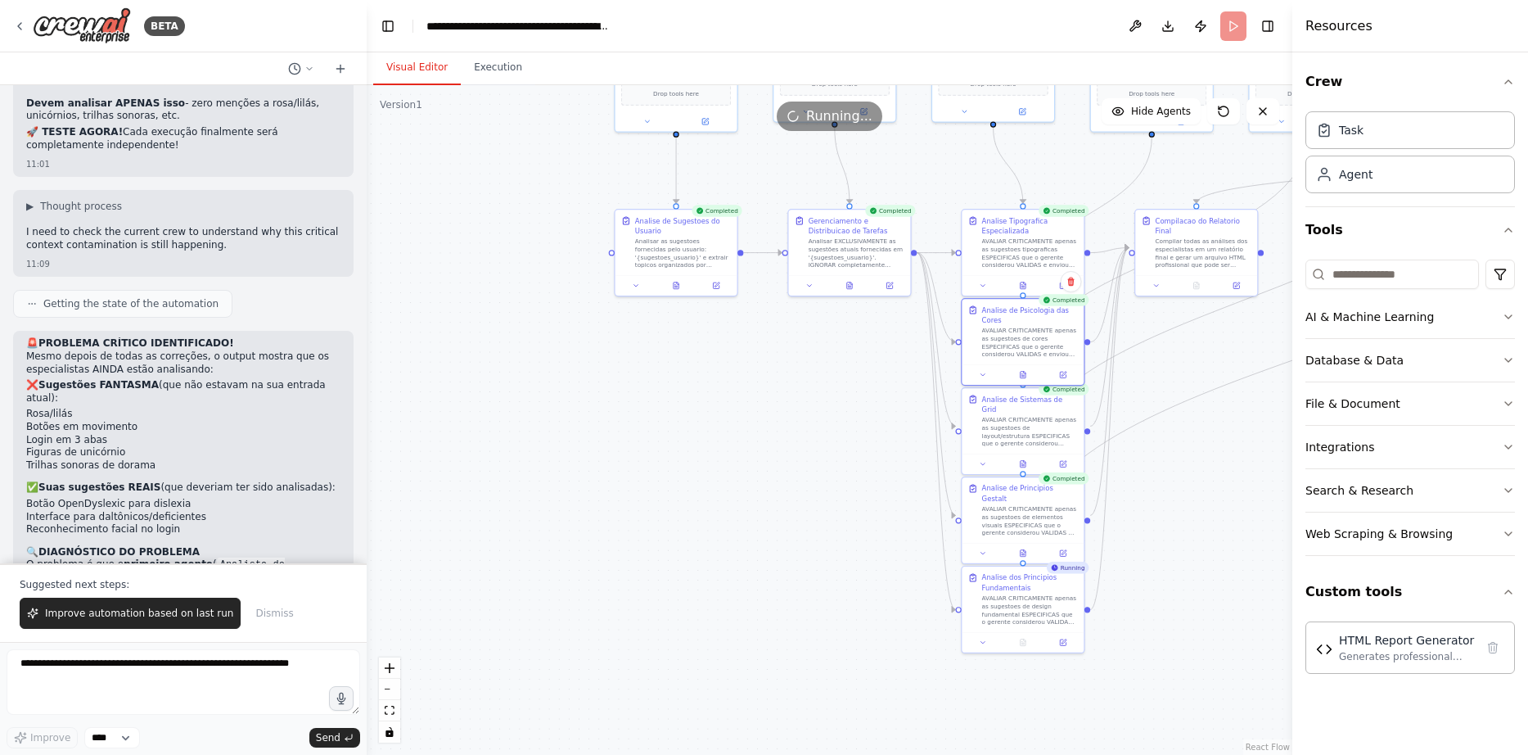
drag, startPoint x: 863, startPoint y: 641, endPoint x: 854, endPoint y: 326, distance: 315.2
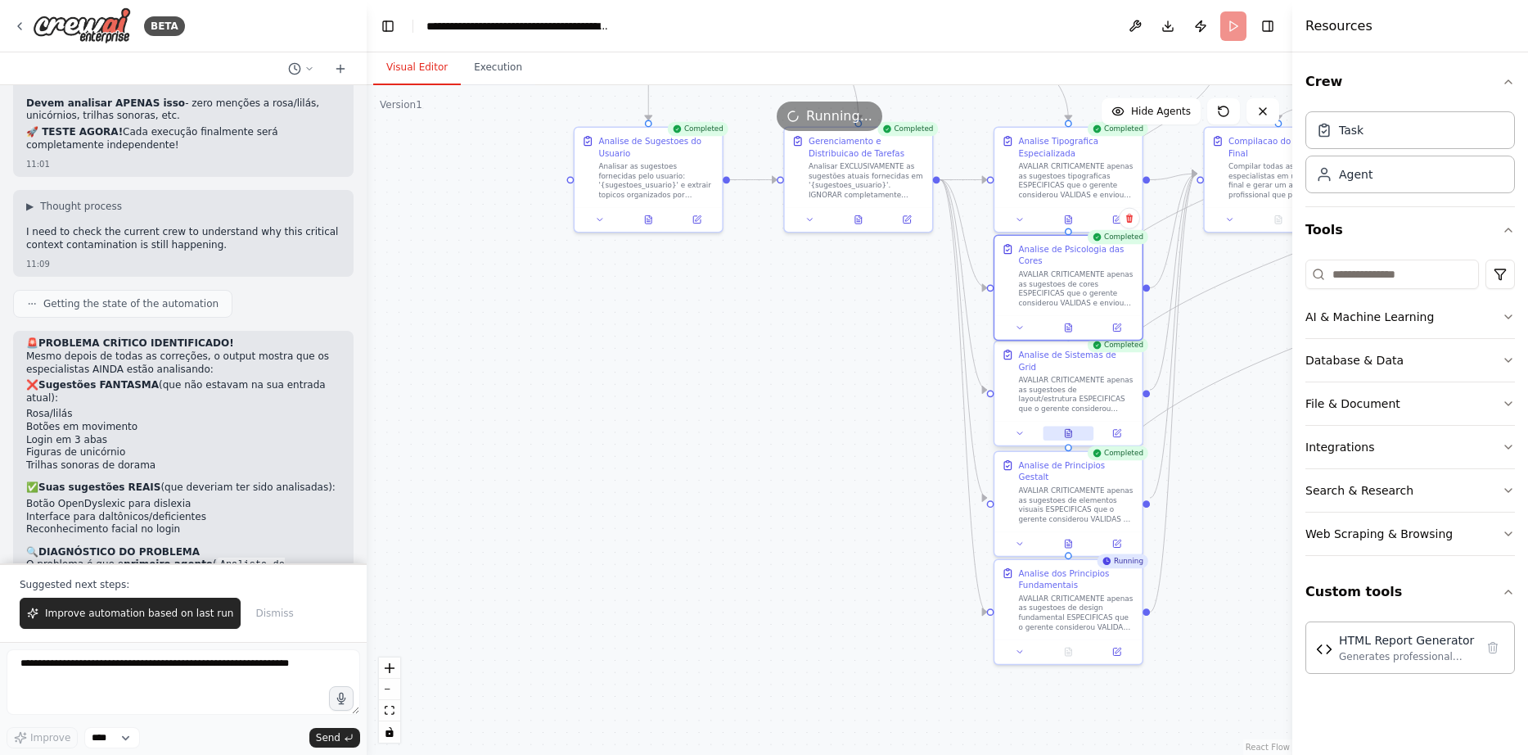
click at [1075, 426] on button at bounding box center [1068, 433] width 51 height 15
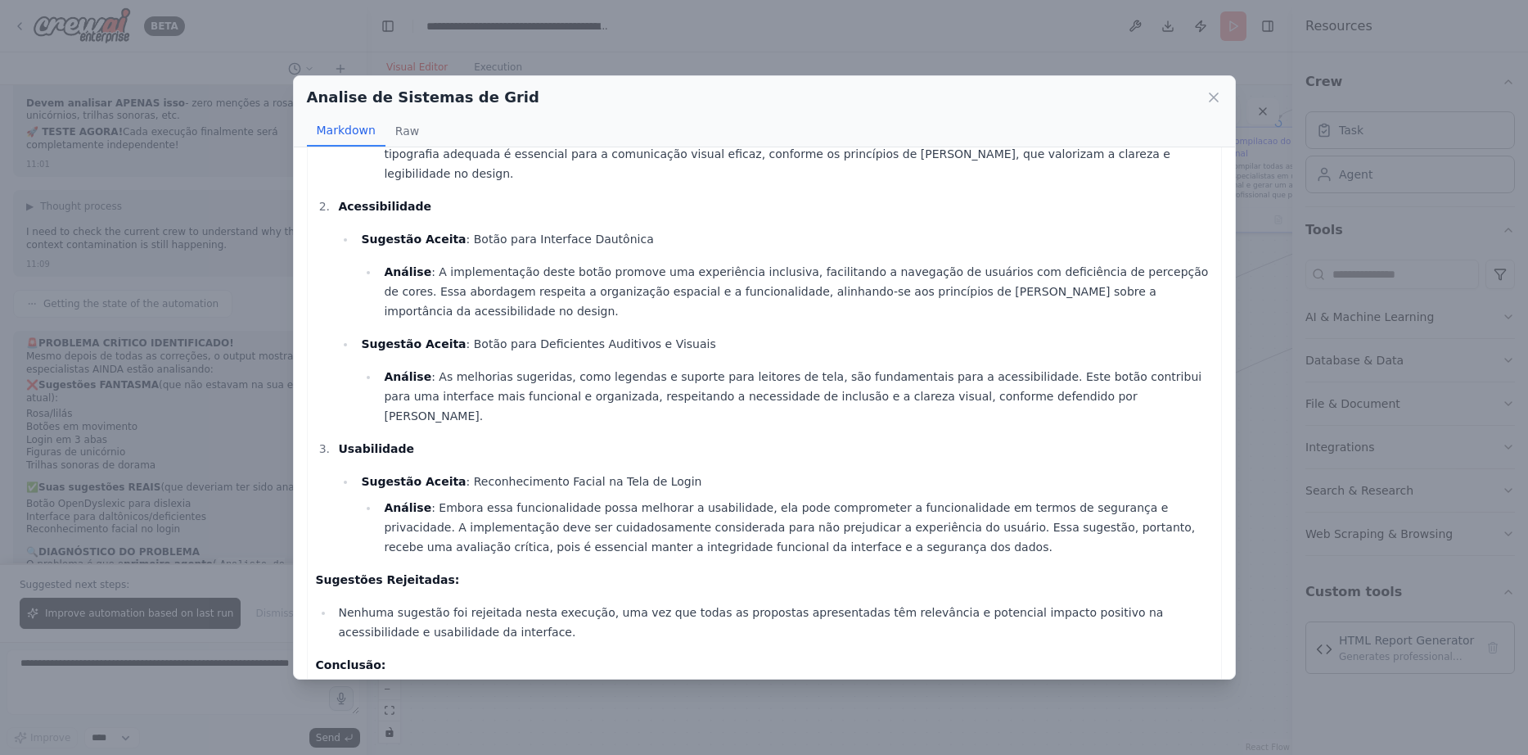
scroll to position [191, 0]
click at [1215, 102] on icon at bounding box center [1213, 97] width 16 height 16
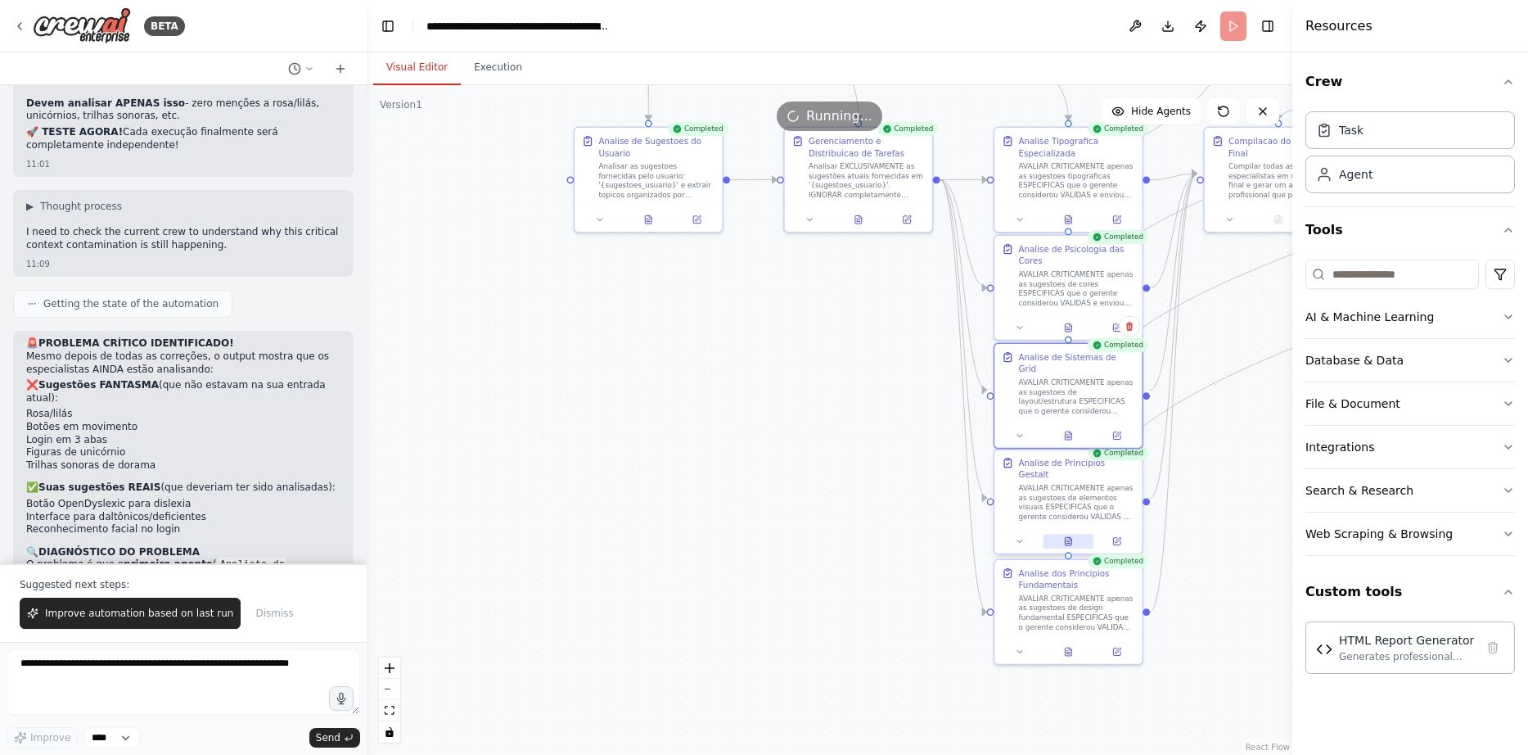
click at [1074, 534] on button at bounding box center [1068, 541] width 51 height 15
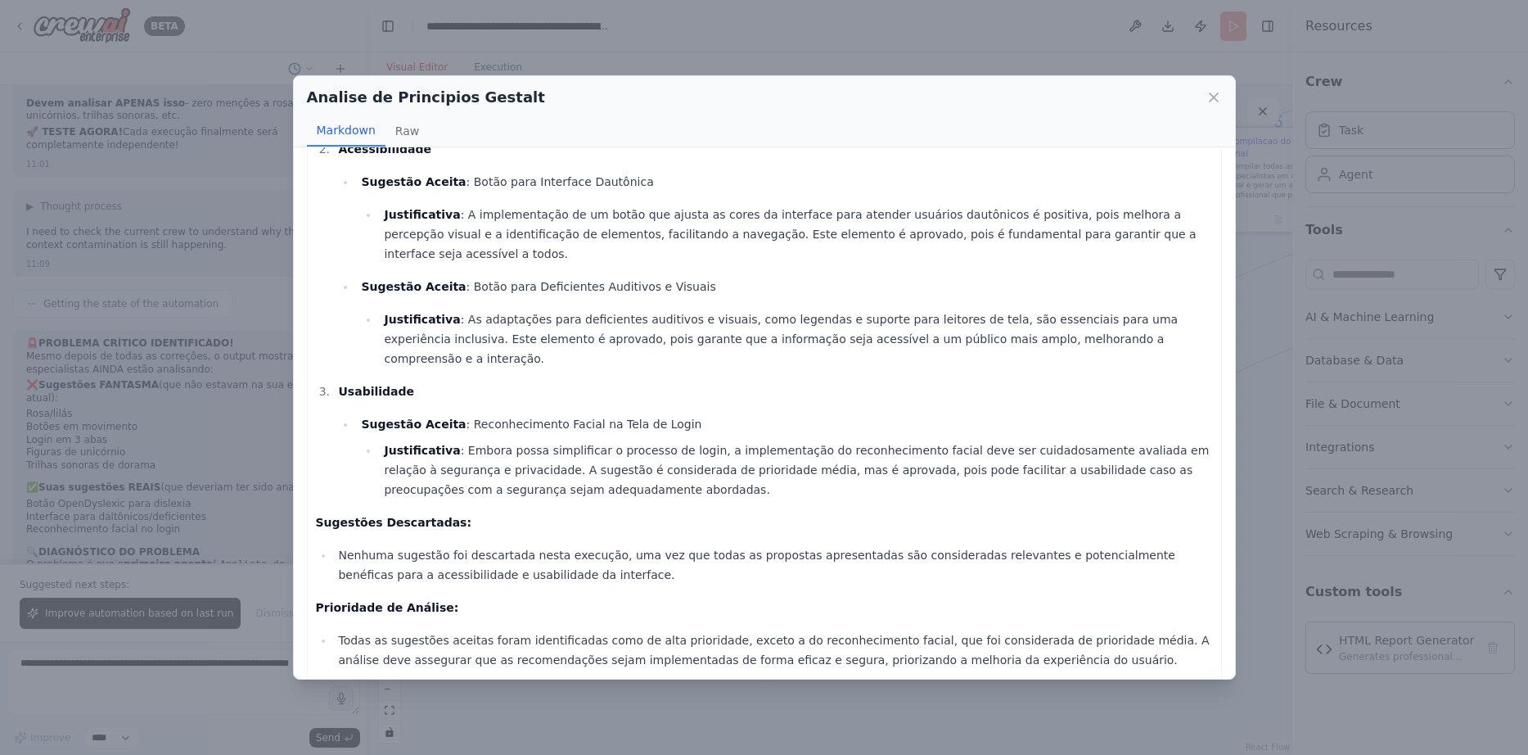
scroll to position [217, 0]
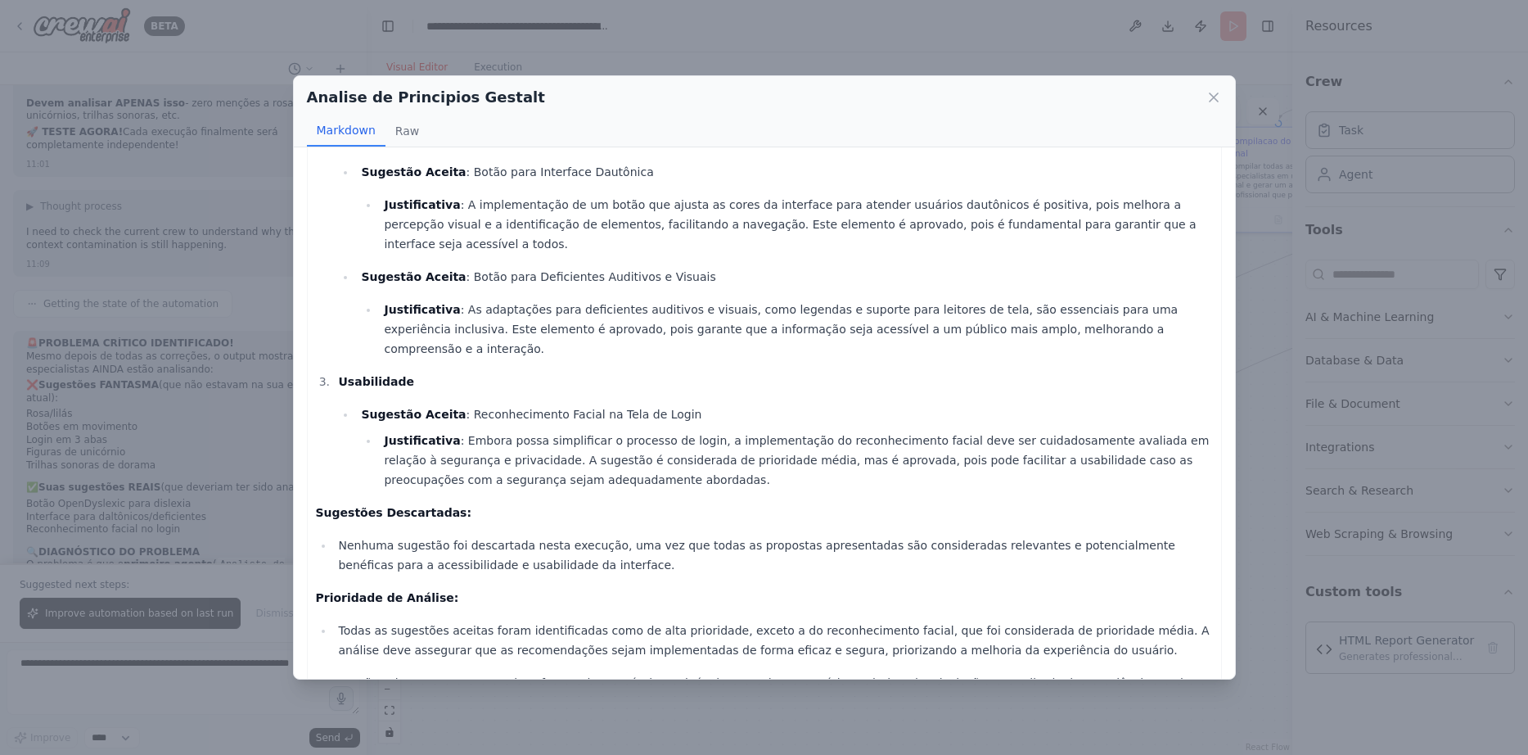
click at [1214, 88] on div "Analise de Principios Gestalt" at bounding box center [764, 97] width 915 height 23
click at [1212, 95] on icon at bounding box center [1214, 97] width 8 height 8
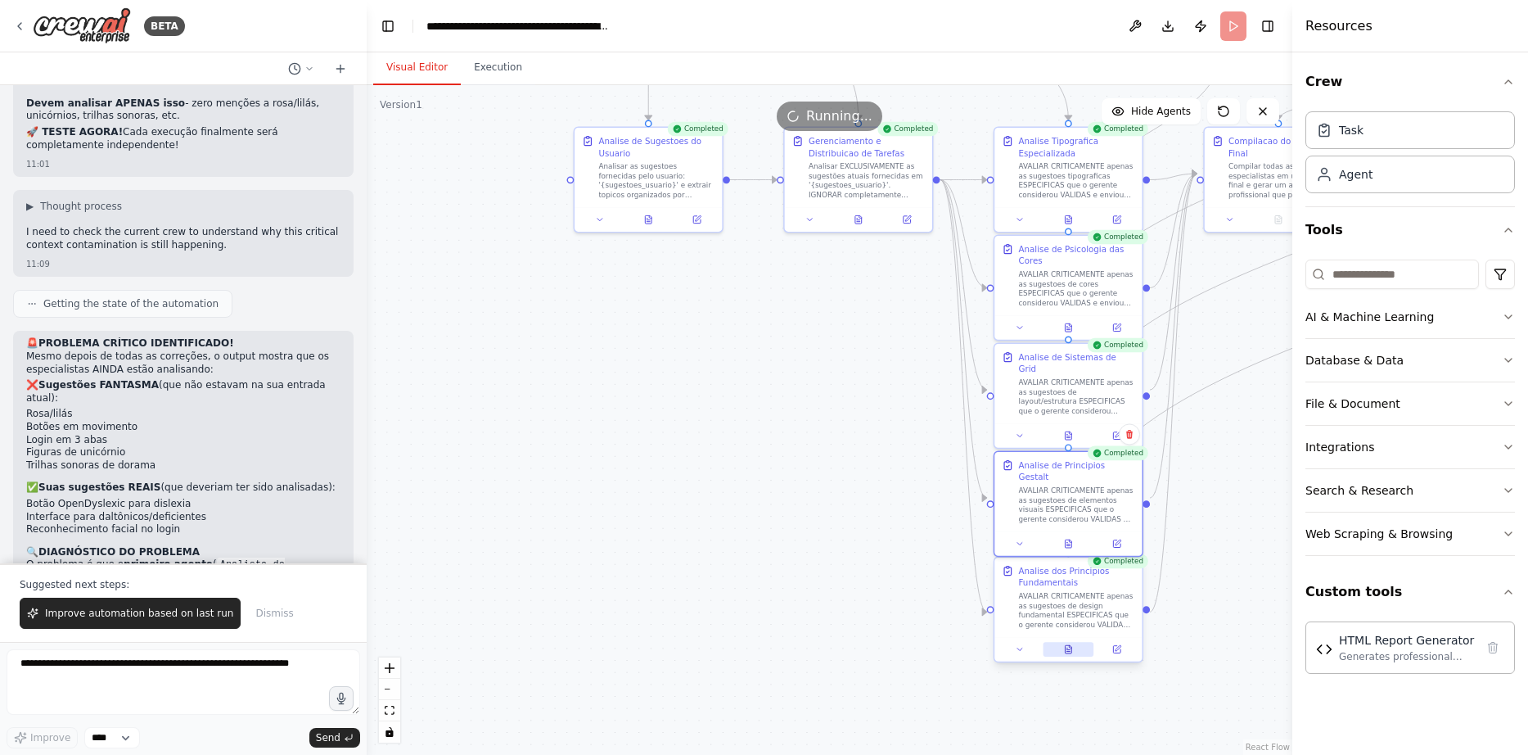
click at [1060, 653] on button at bounding box center [1068, 649] width 51 height 15
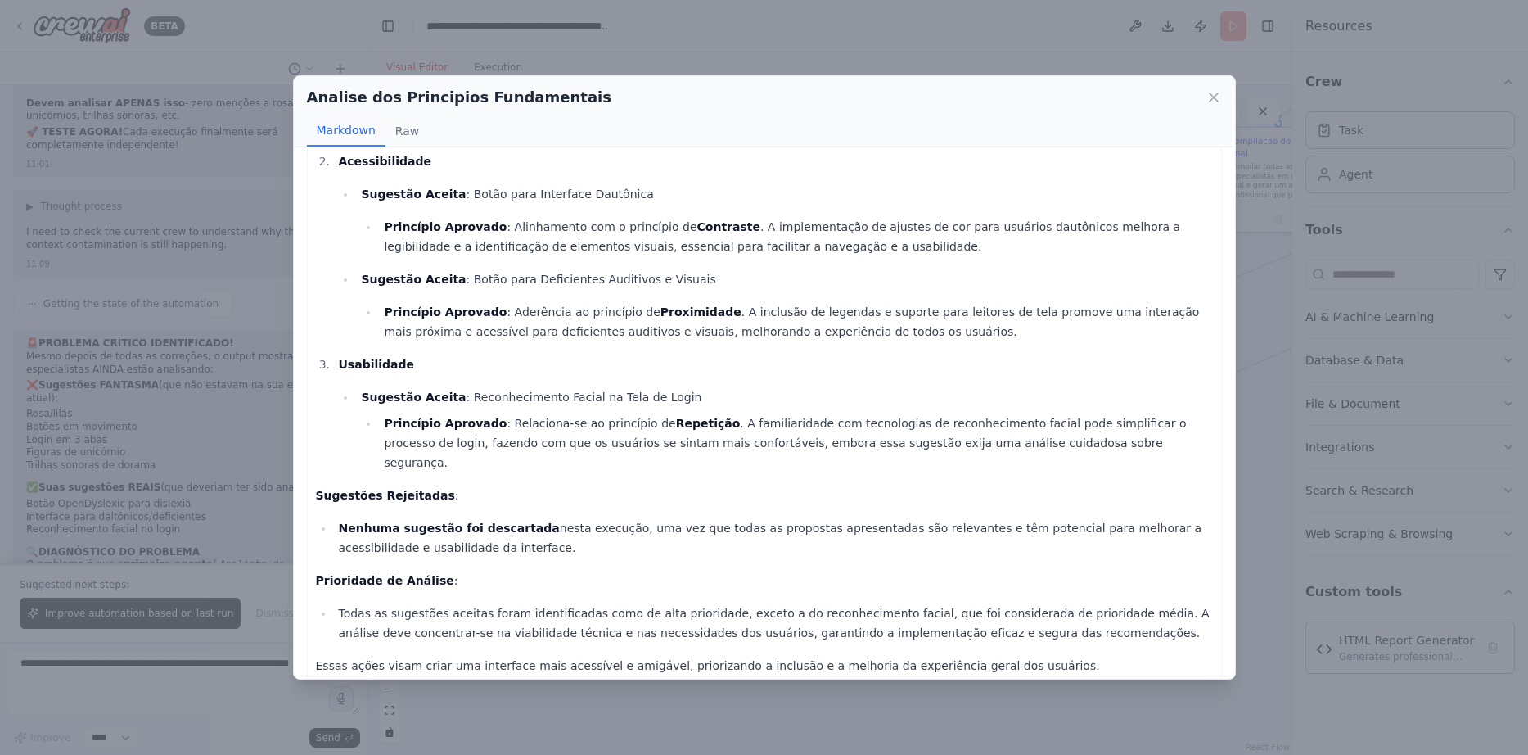
scroll to position [250, 0]
click at [1211, 96] on icon at bounding box center [1214, 97] width 8 height 8
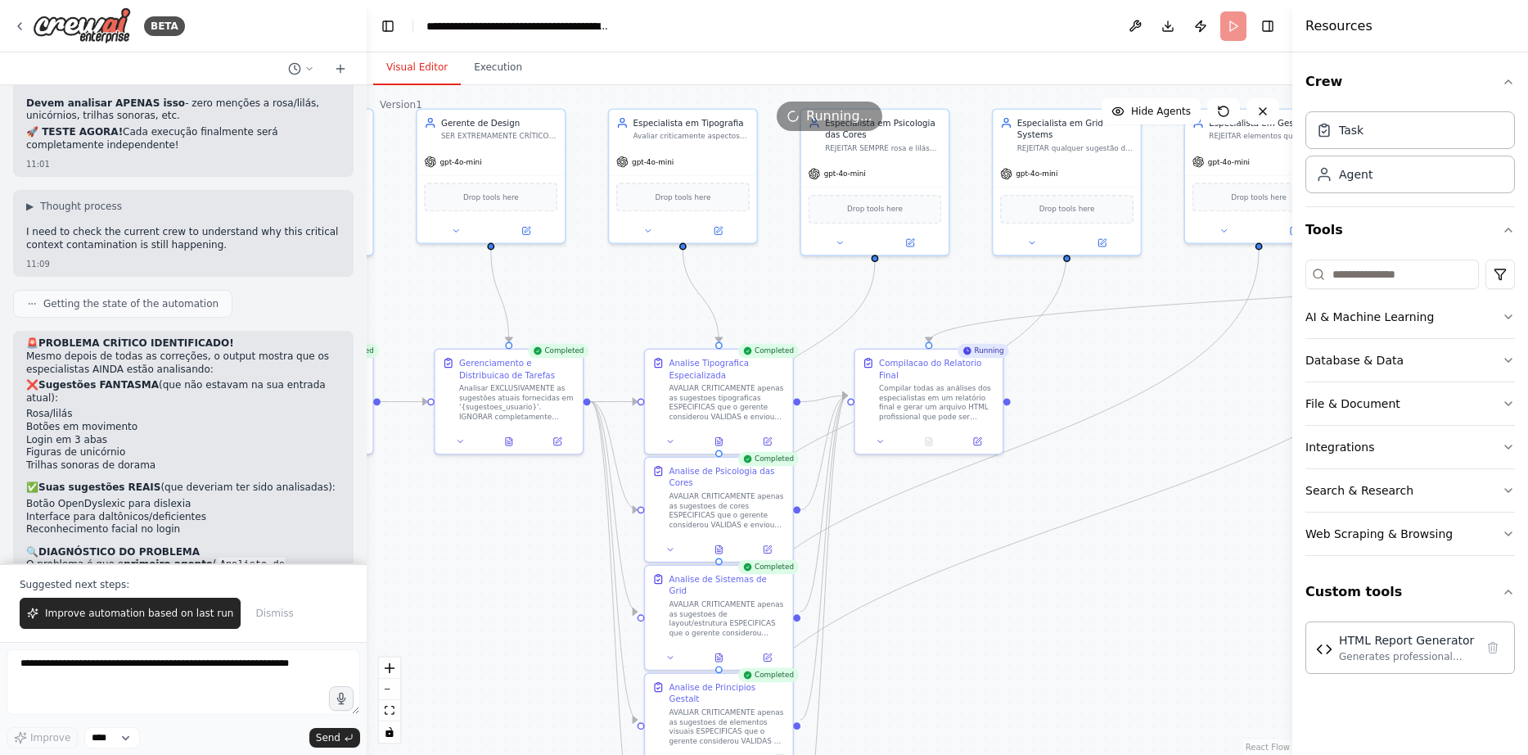
drag, startPoint x: 841, startPoint y: 368, endPoint x: 497, endPoint y: 584, distance: 406.2
click at [929, 434] on button at bounding box center [928, 439] width 51 height 15
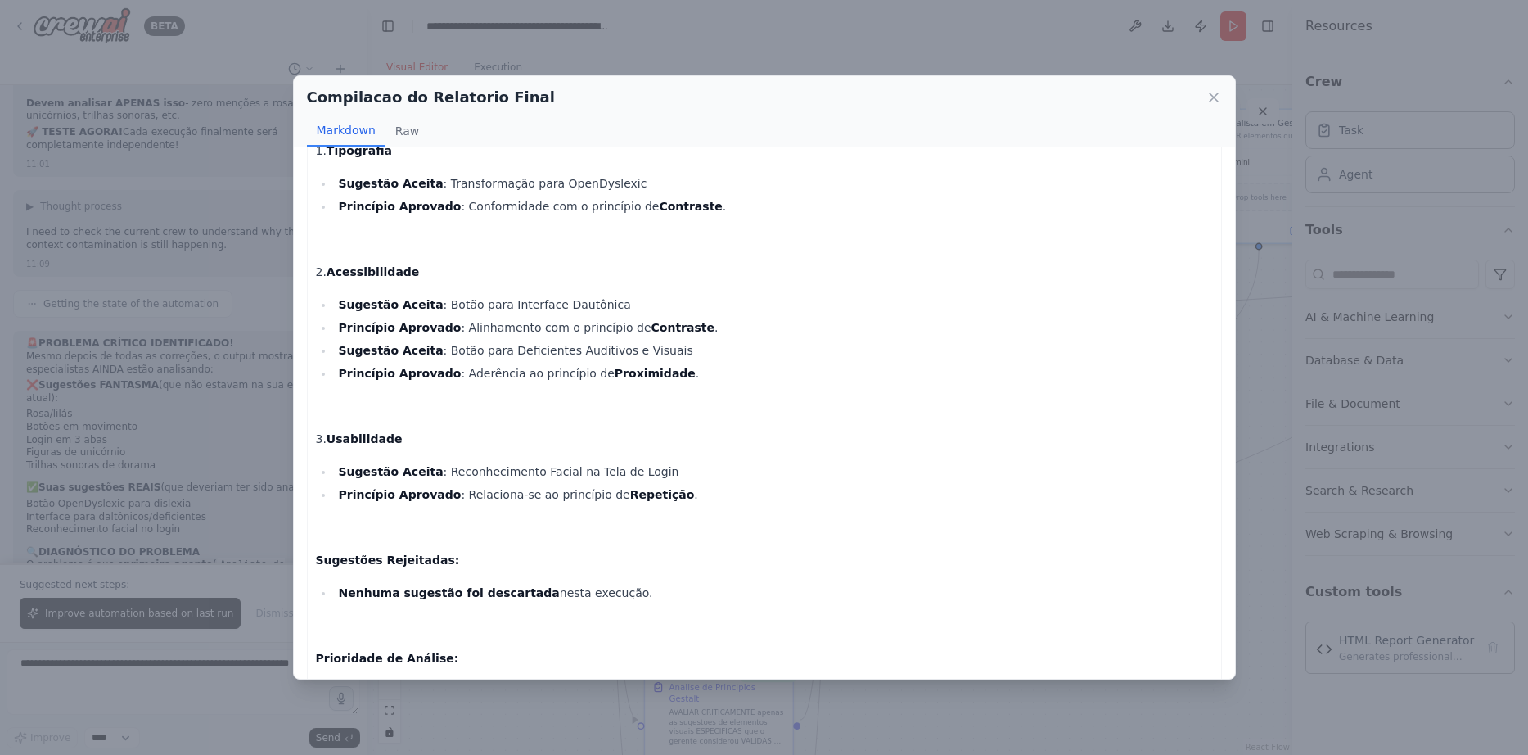
scroll to position [2626, 0]
click at [1215, 93] on icon at bounding box center [1213, 97] width 16 height 16
